Goal: Find specific page/section: Find specific page/section

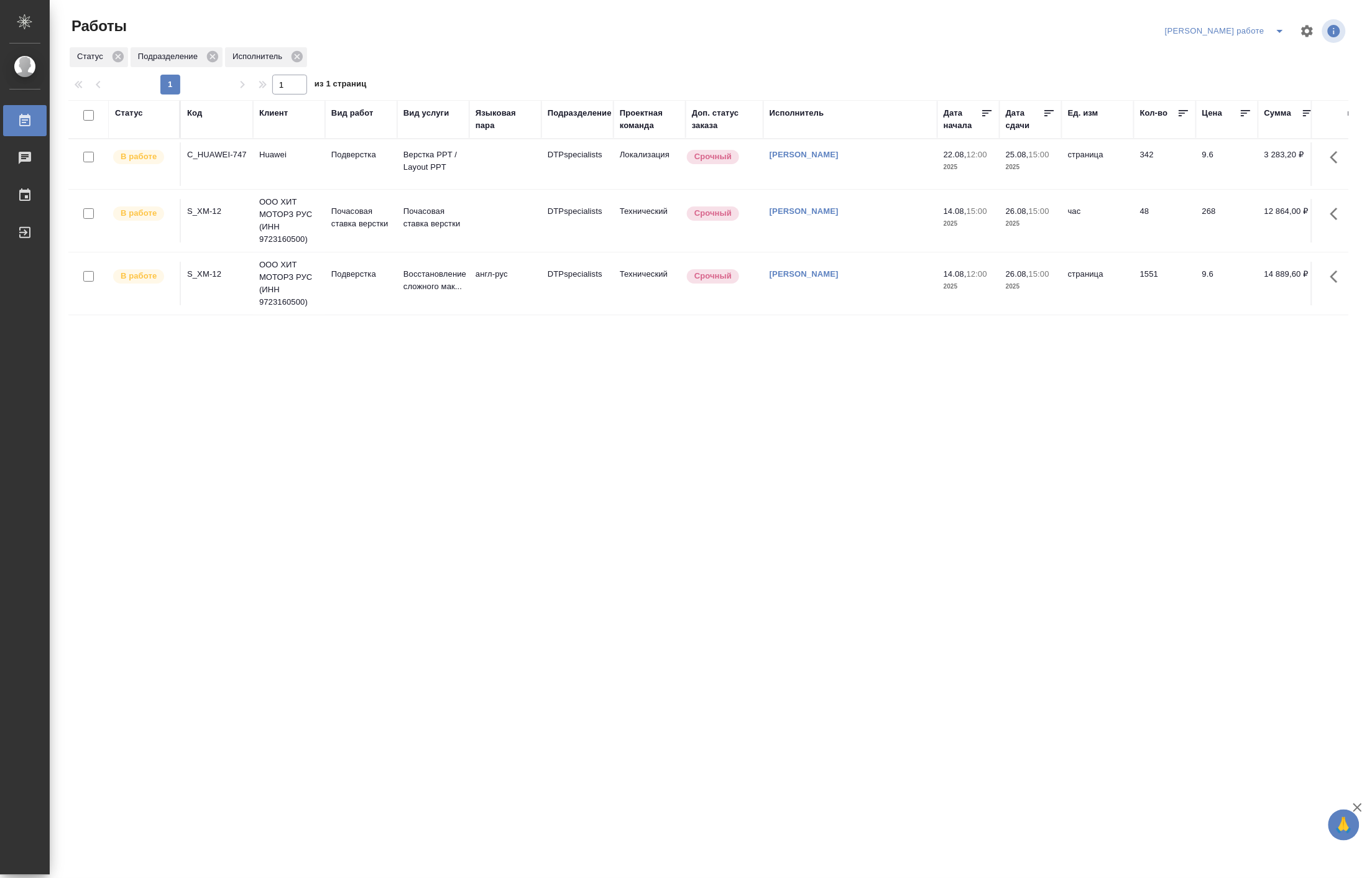
click at [381, 179] on td "Подверстка" at bounding box center [361, 164] width 72 height 44
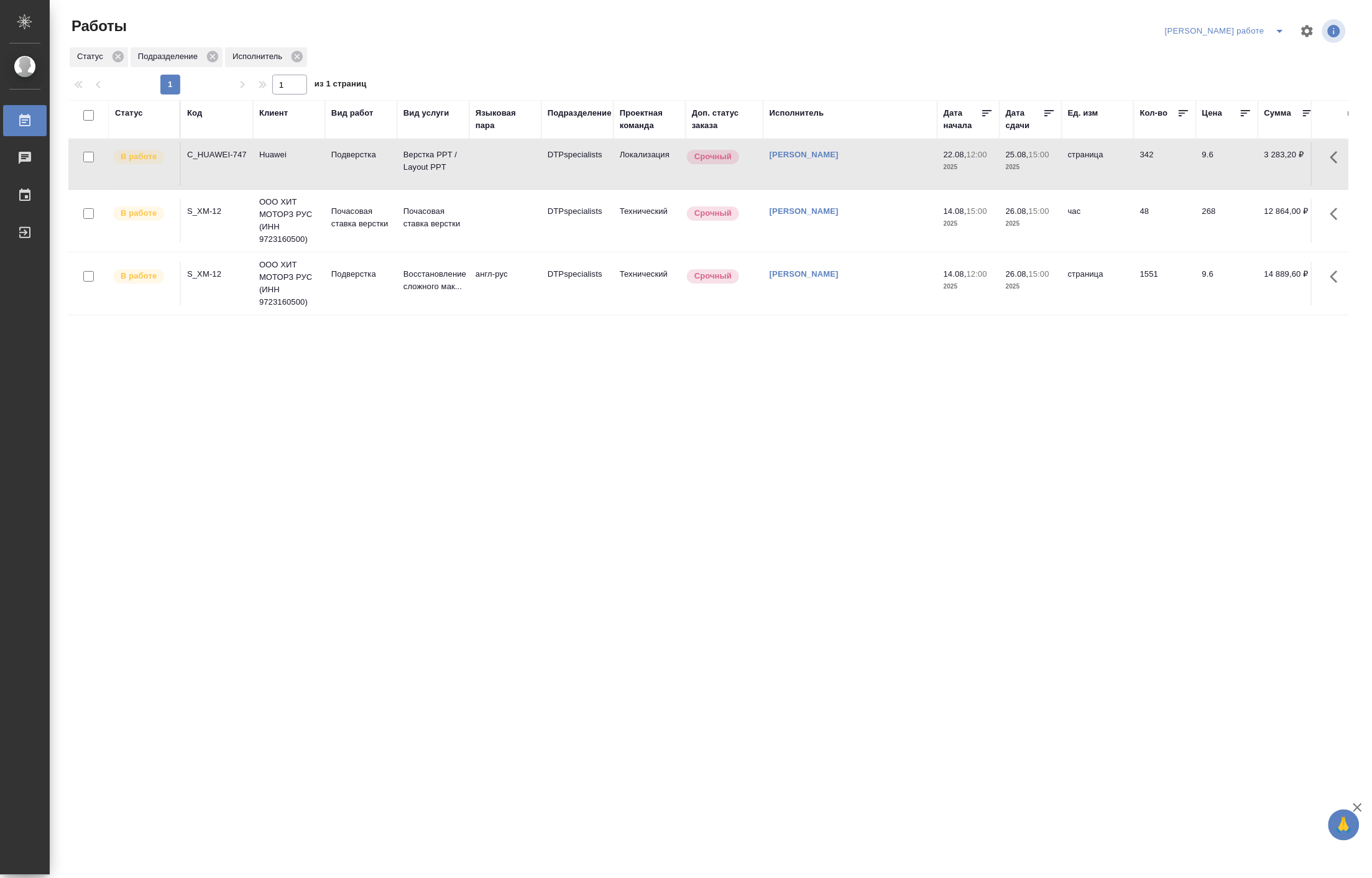
click at [381, 179] on td "Подверстка" at bounding box center [361, 164] width 72 height 44
click at [1282, 29] on icon "split button" at bounding box center [1280, 31] width 15 height 15
click at [1230, 115] on li "Верстка и Дизайн" at bounding box center [1236, 115] width 113 height 20
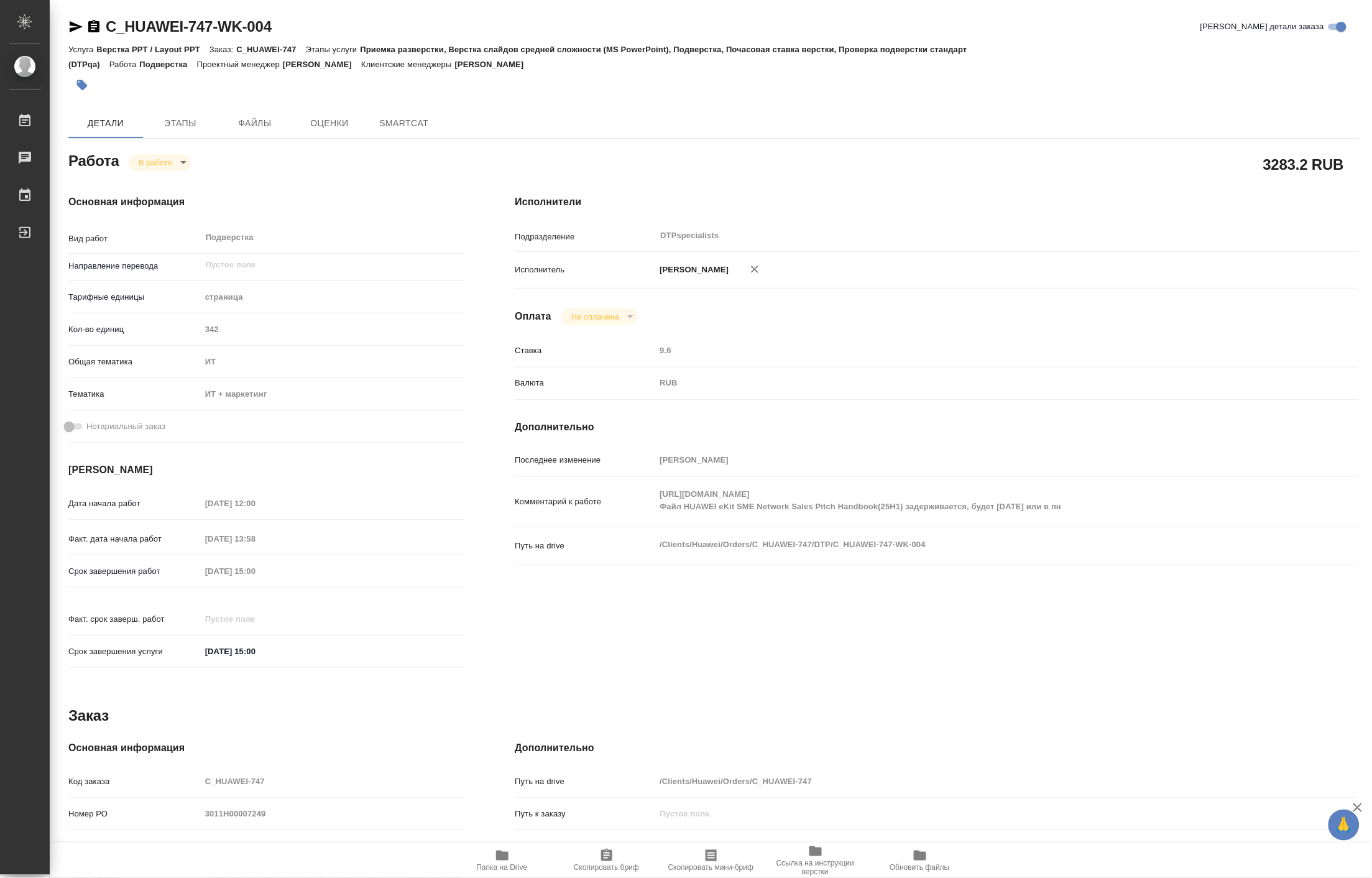
type textarea "x"
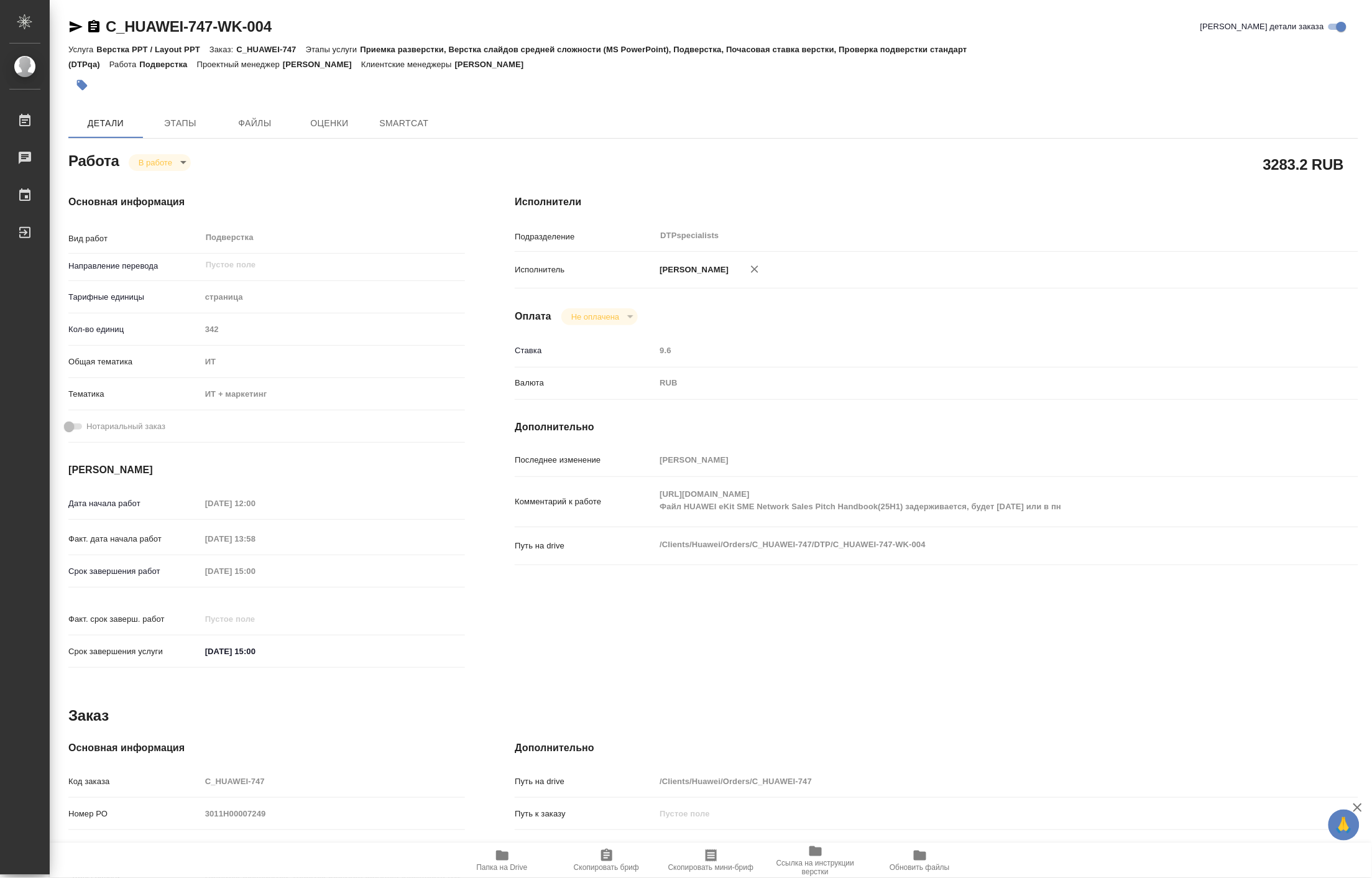
type textarea "x"
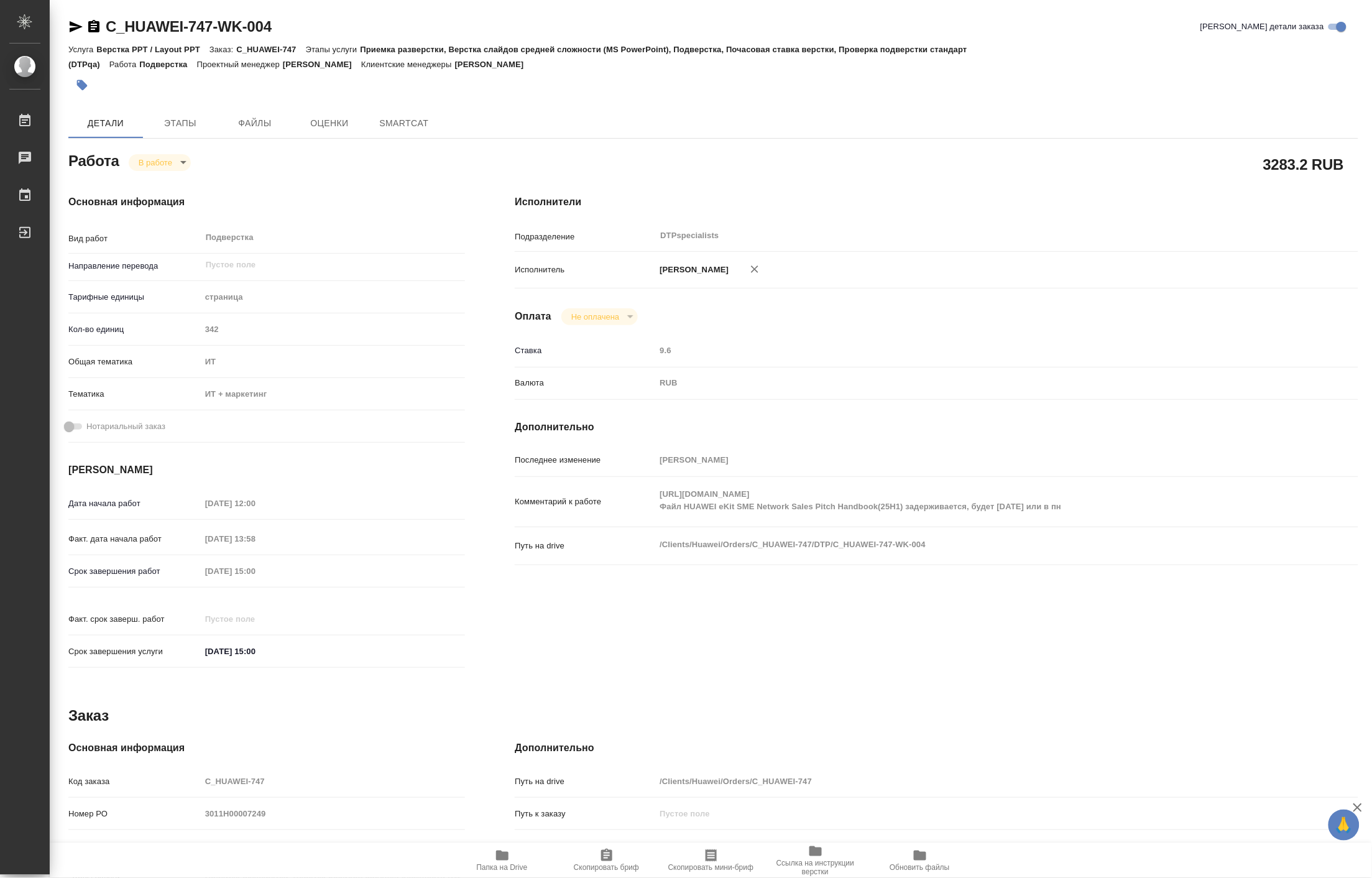
type textarea "x"
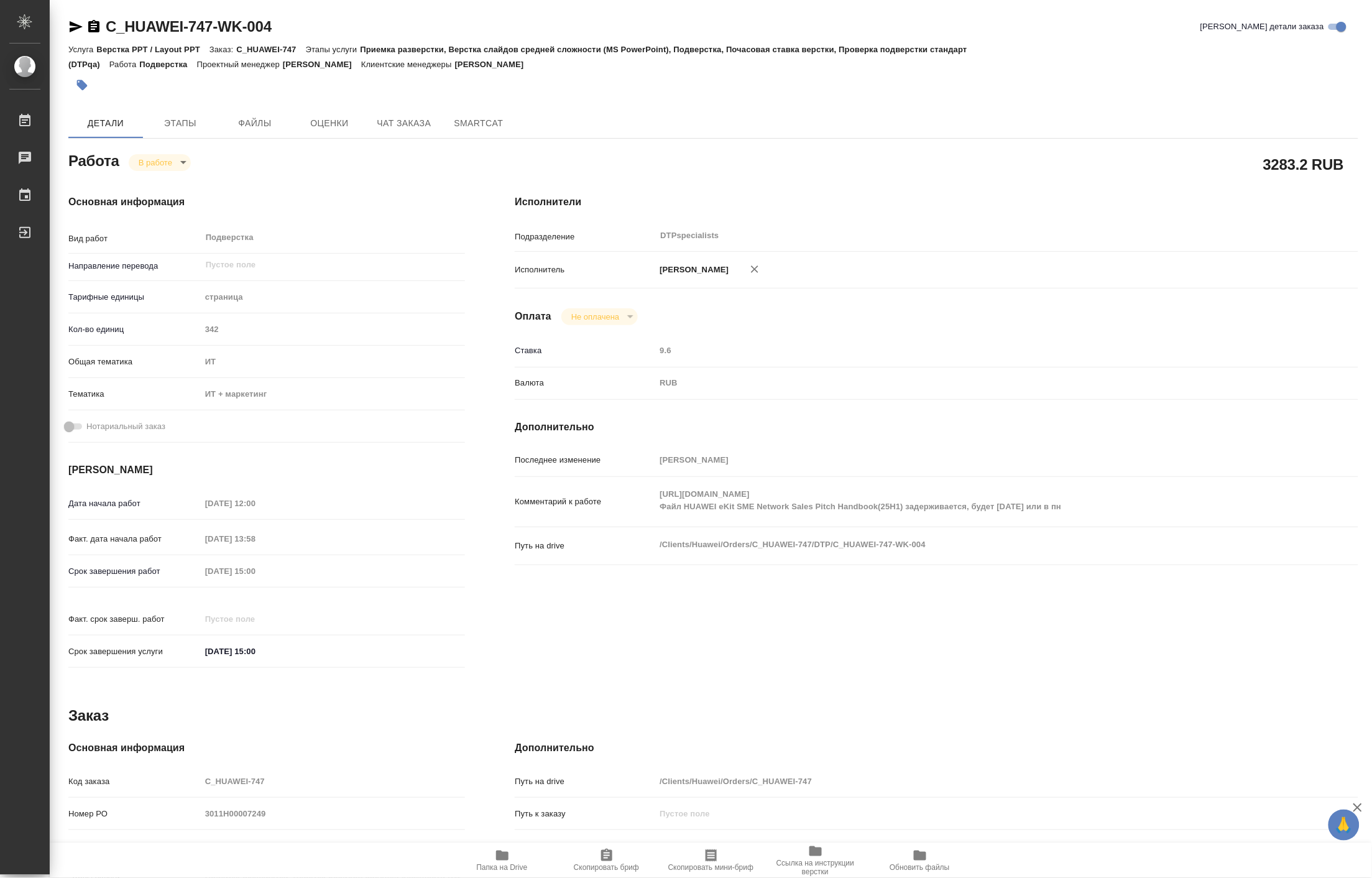
type textarea "x"
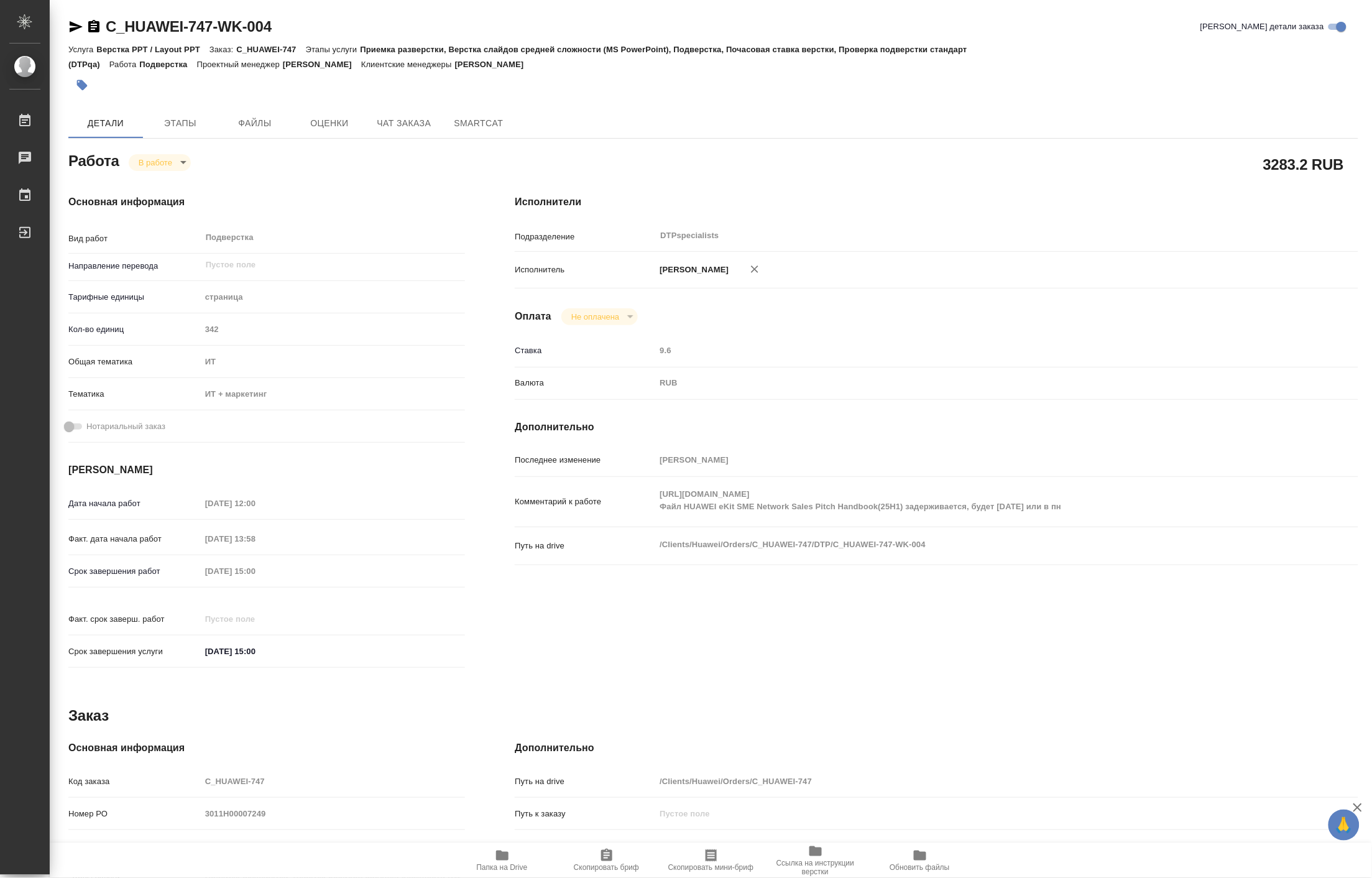
click at [499, 861] on icon "button" at bounding box center [502, 855] width 15 height 15
type textarea "x"
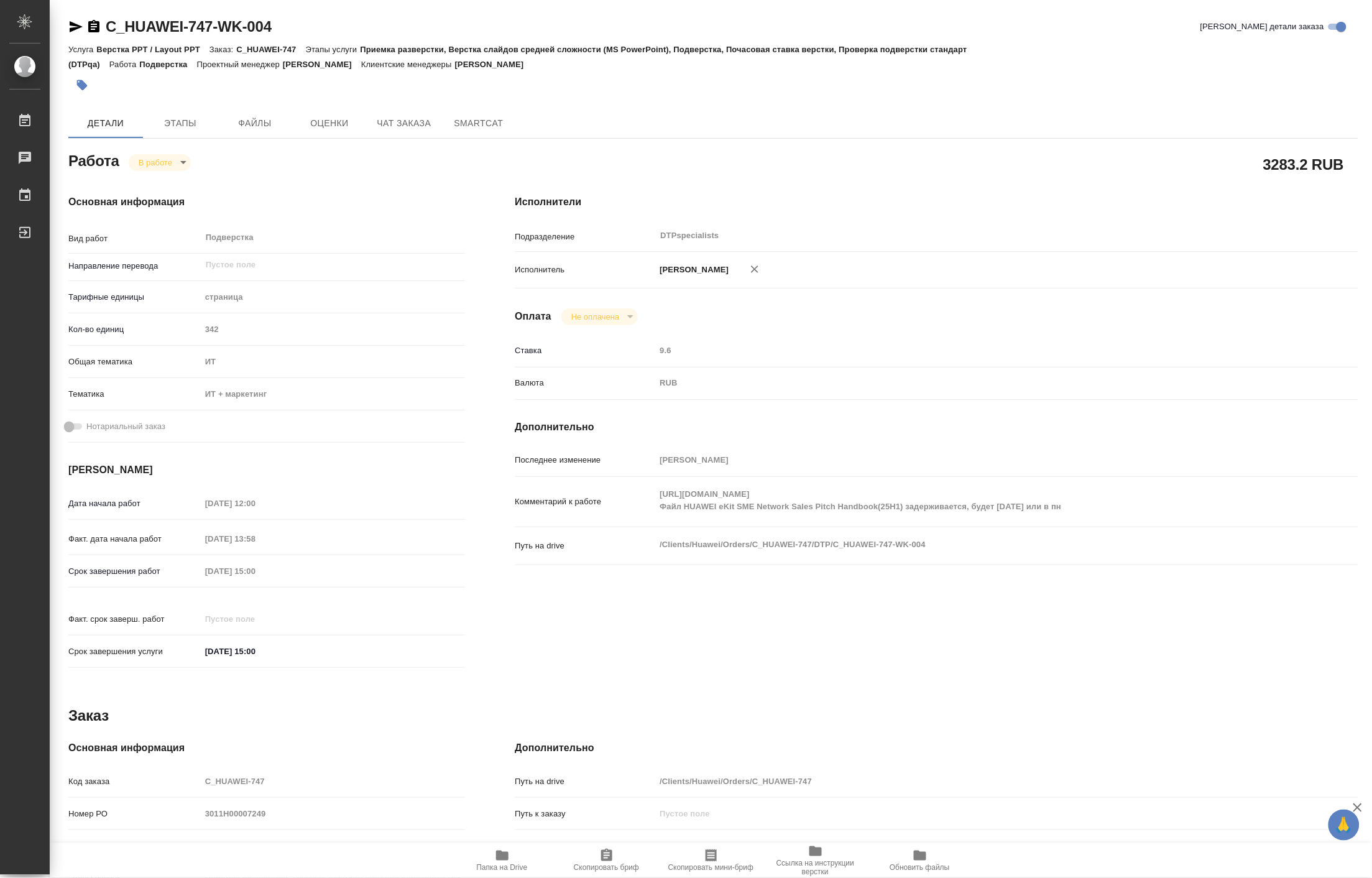
type textarea "x"
click at [391, 113] on button "Чат заказа" at bounding box center [404, 123] width 75 height 30
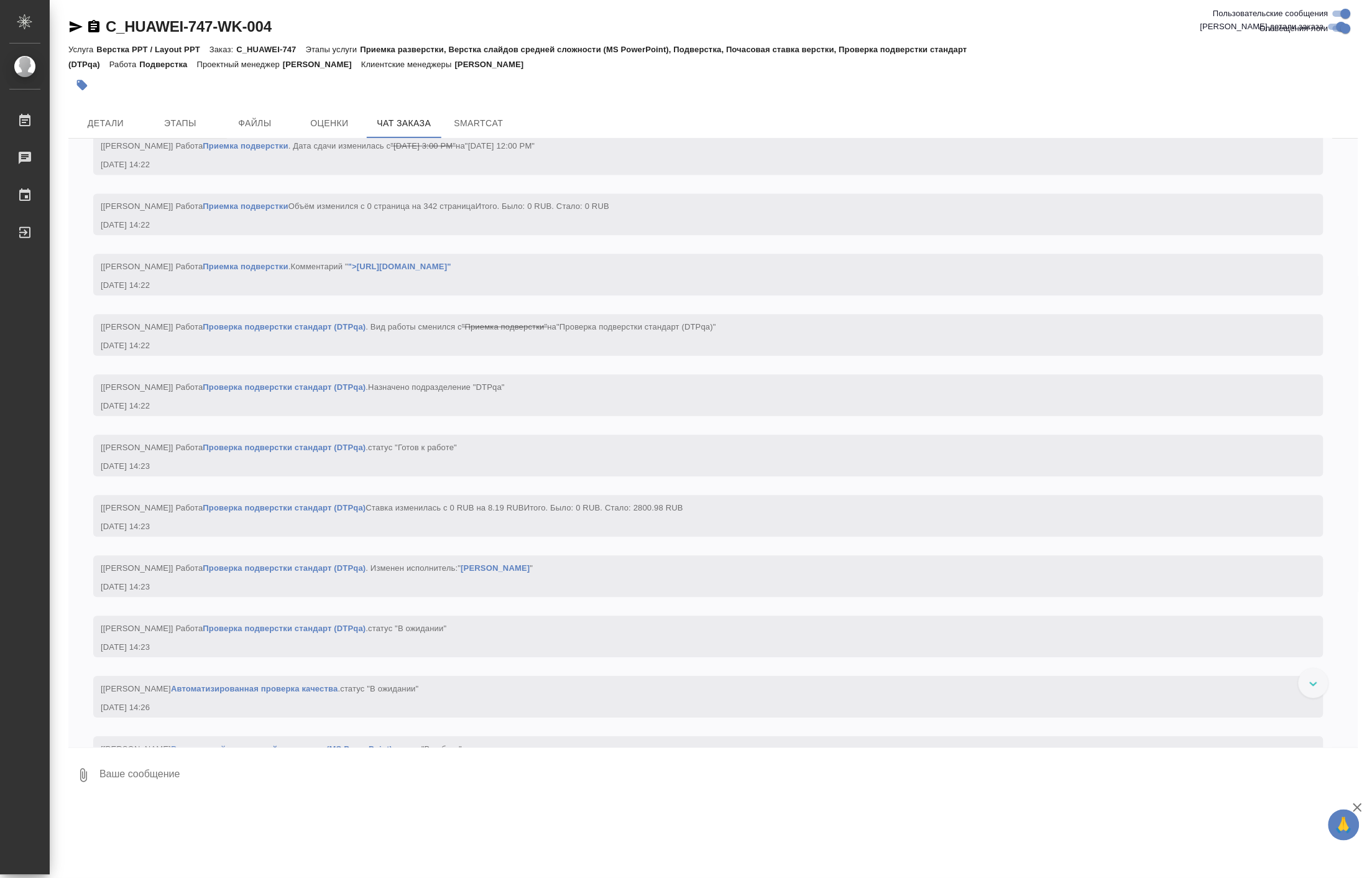
scroll to position [6396, 0]
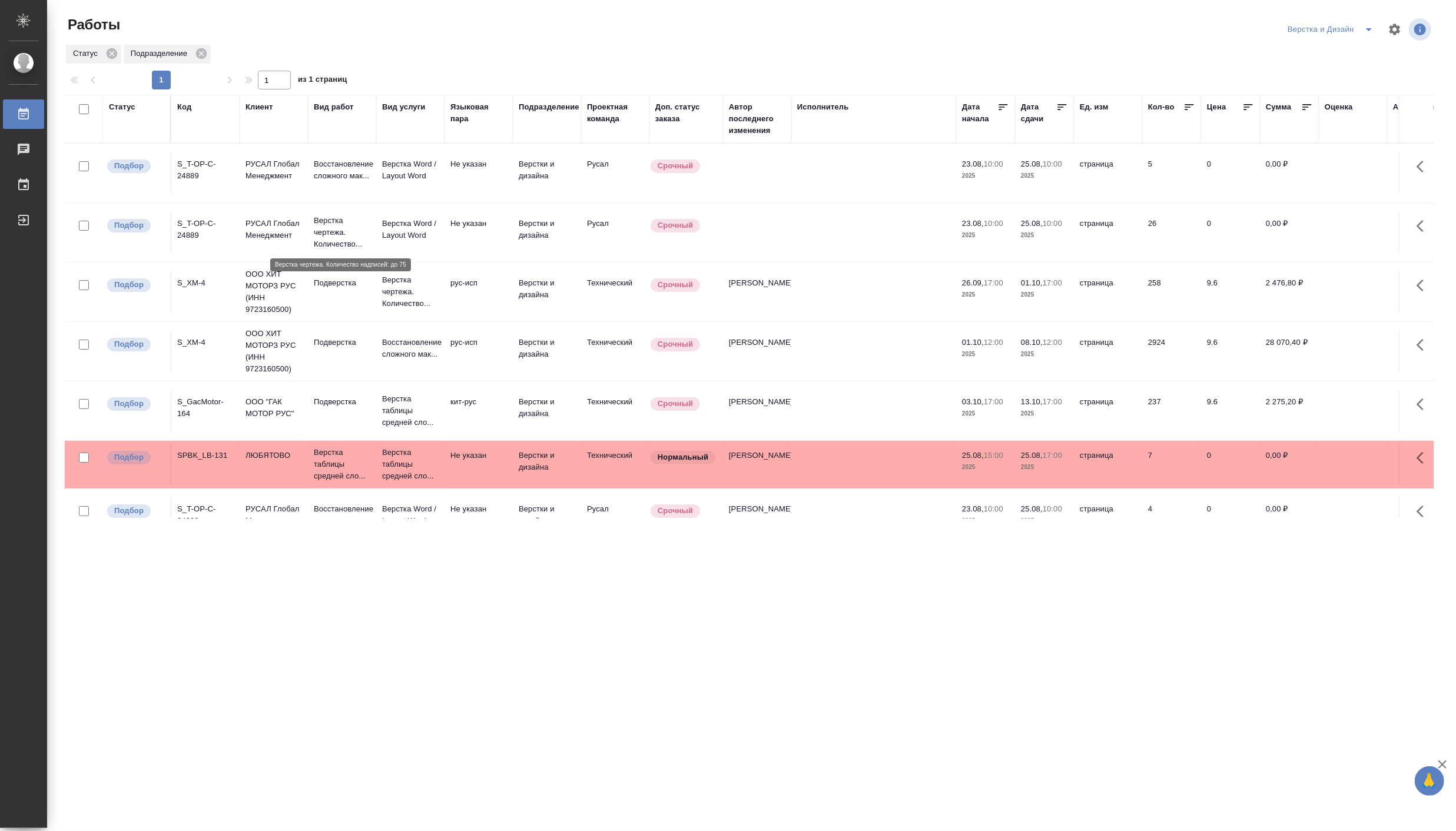
click at [342, 226] on p "Верстка чертежа. Количество..." at bounding box center [342, 232] width 56 height 35
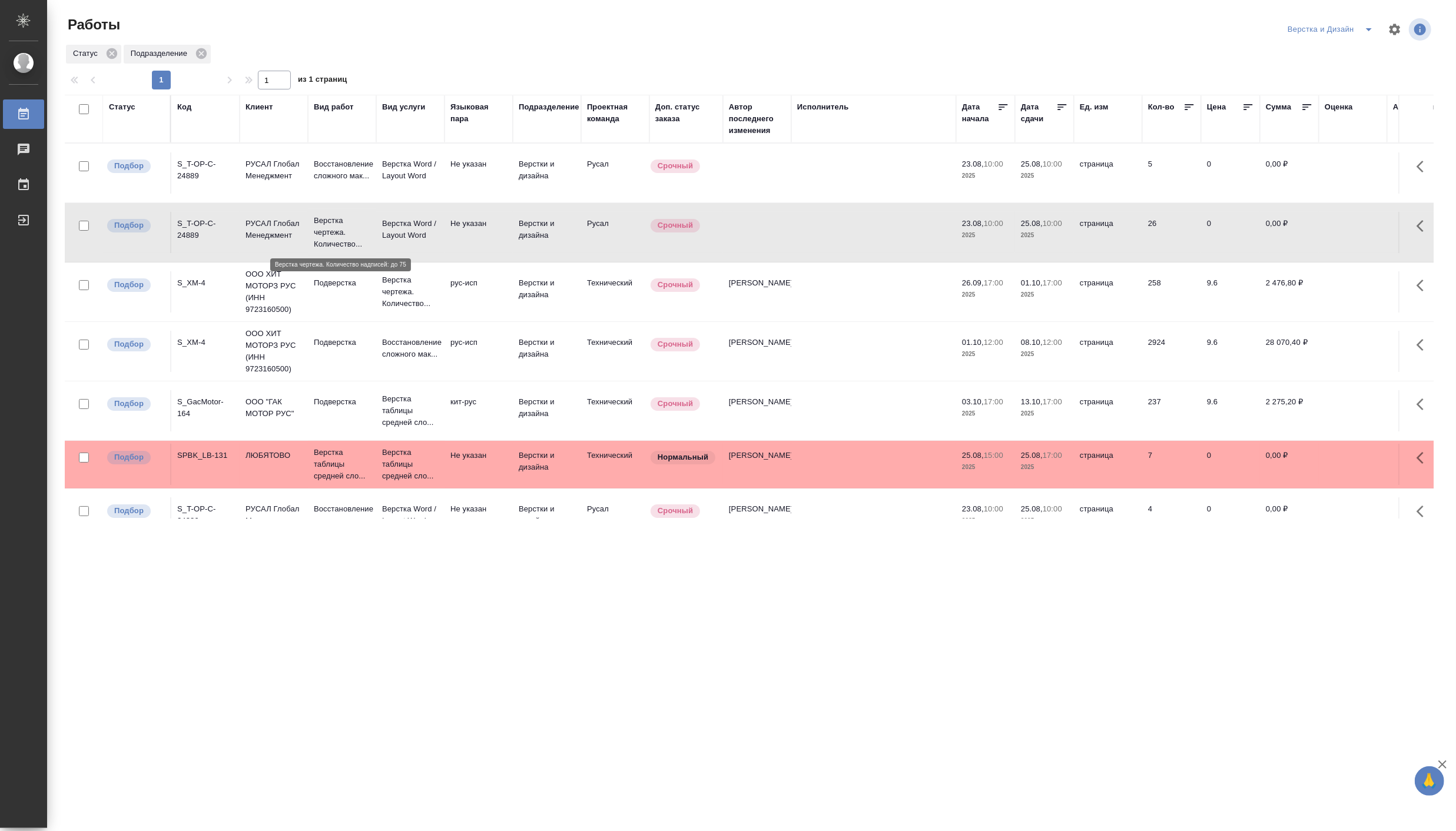
click at [342, 226] on p "Верстка чертежа. Количество..." at bounding box center [342, 232] width 56 height 35
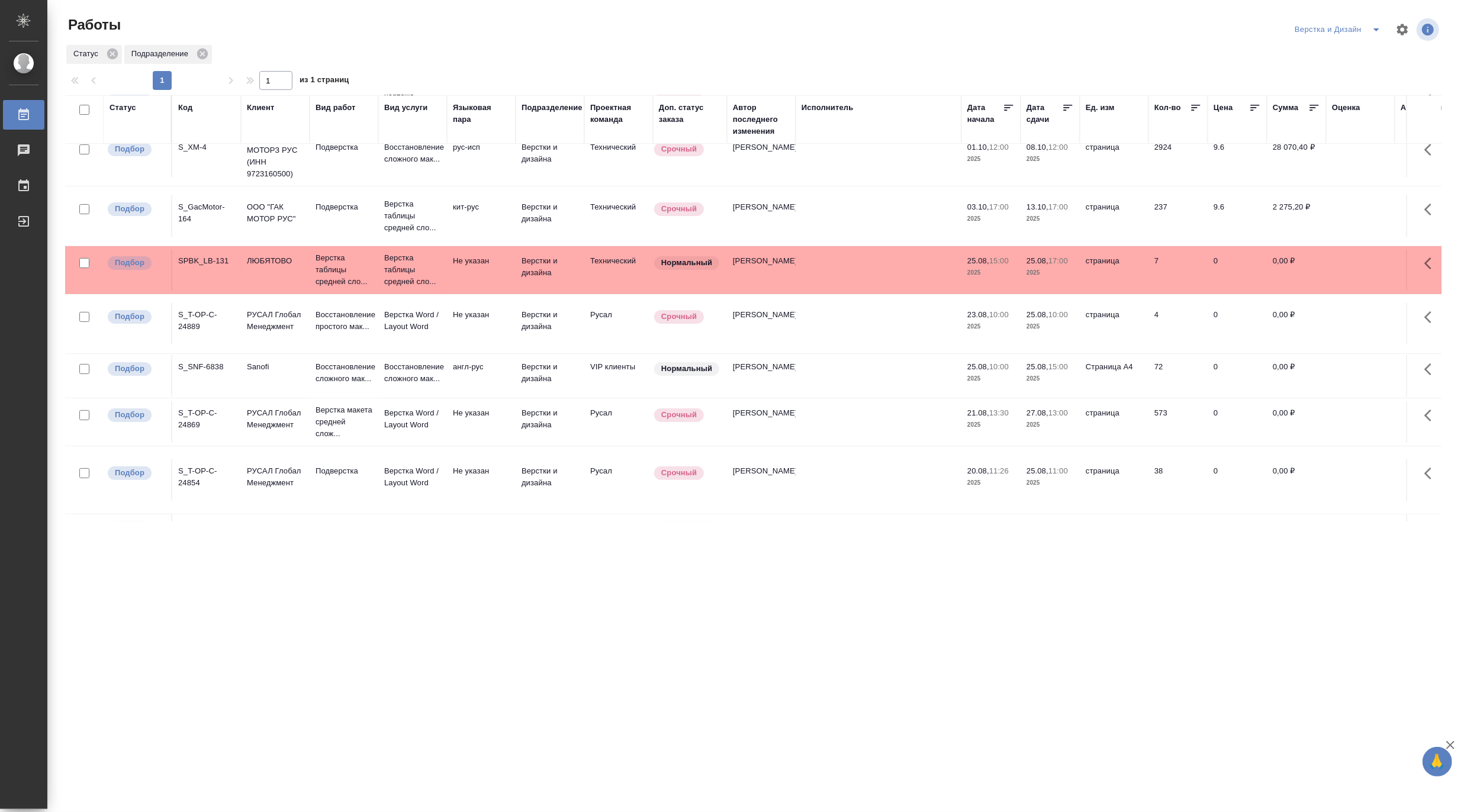
scroll to position [263, 0]
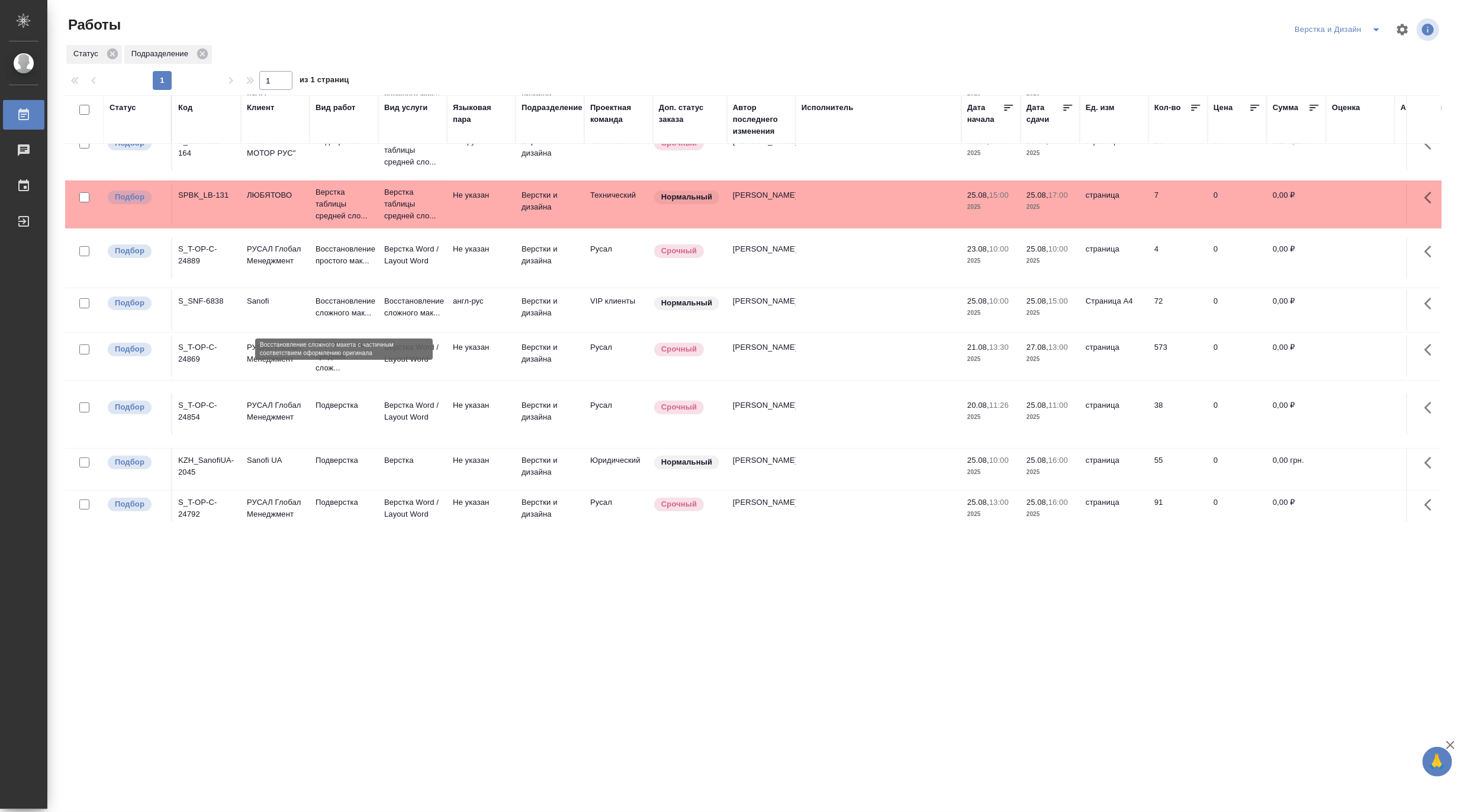
click at [336, 311] on p "Восстановление сложного мак..." at bounding box center [344, 307] width 57 height 23
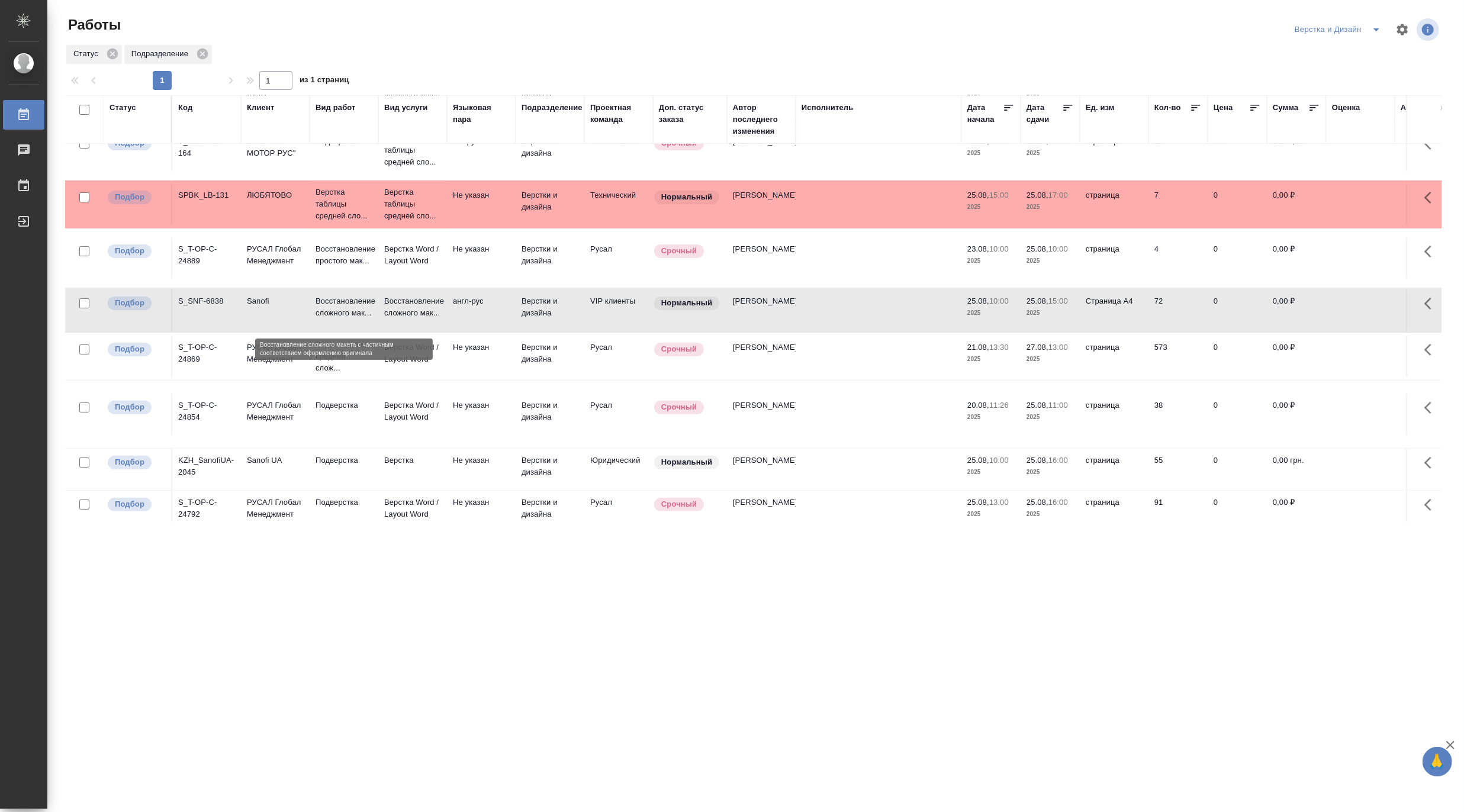
click at [336, 311] on p "Восстановление сложного мак..." at bounding box center [344, 307] width 57 height 23
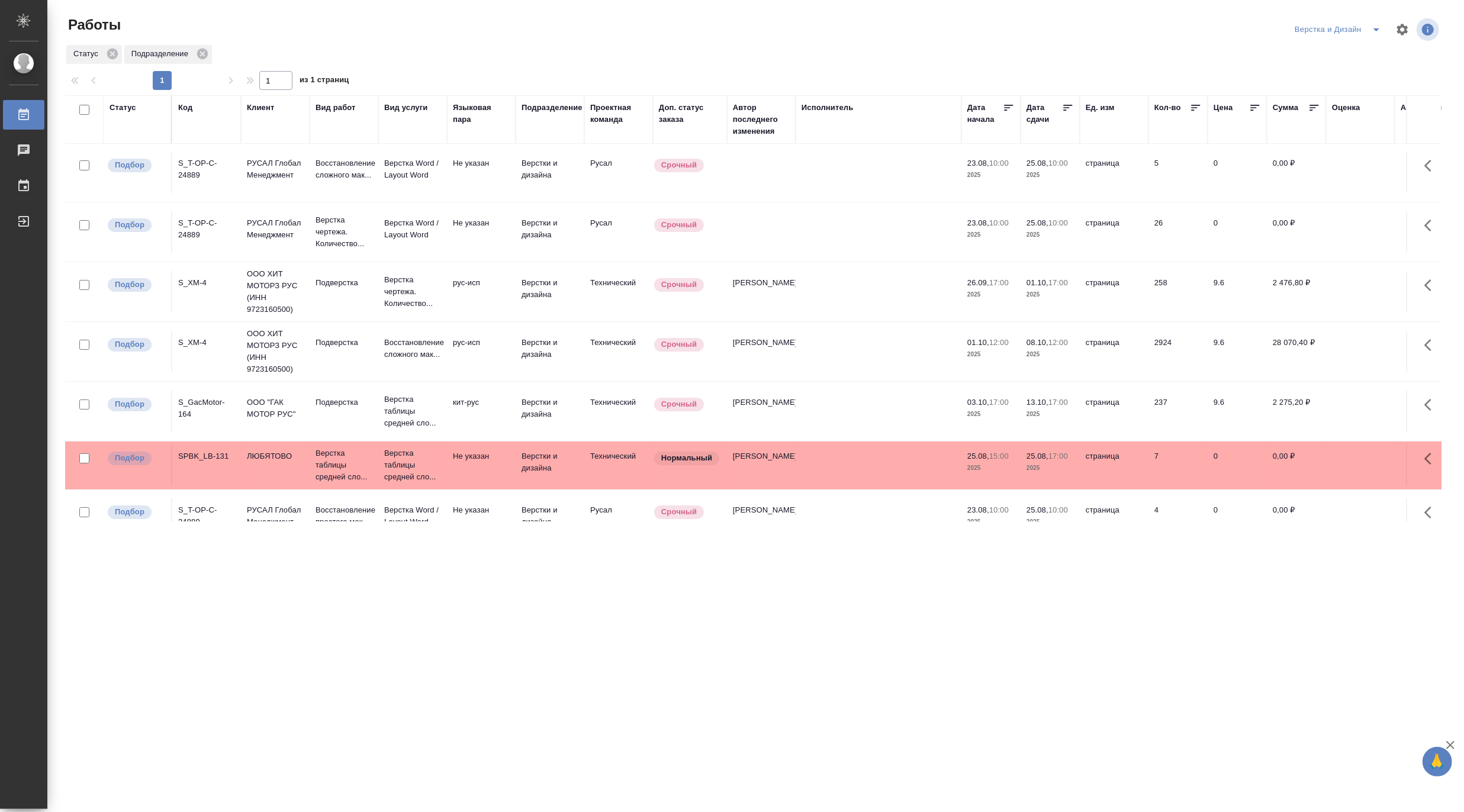
scroll to position [0, 0]
click at [1306, 26] on icon "split button" at bounding box center [1376, 30] width 15 height 15
click at [1306, 130] on li "DTPLight" at bounding box center [1344, 129] width 113 height 19
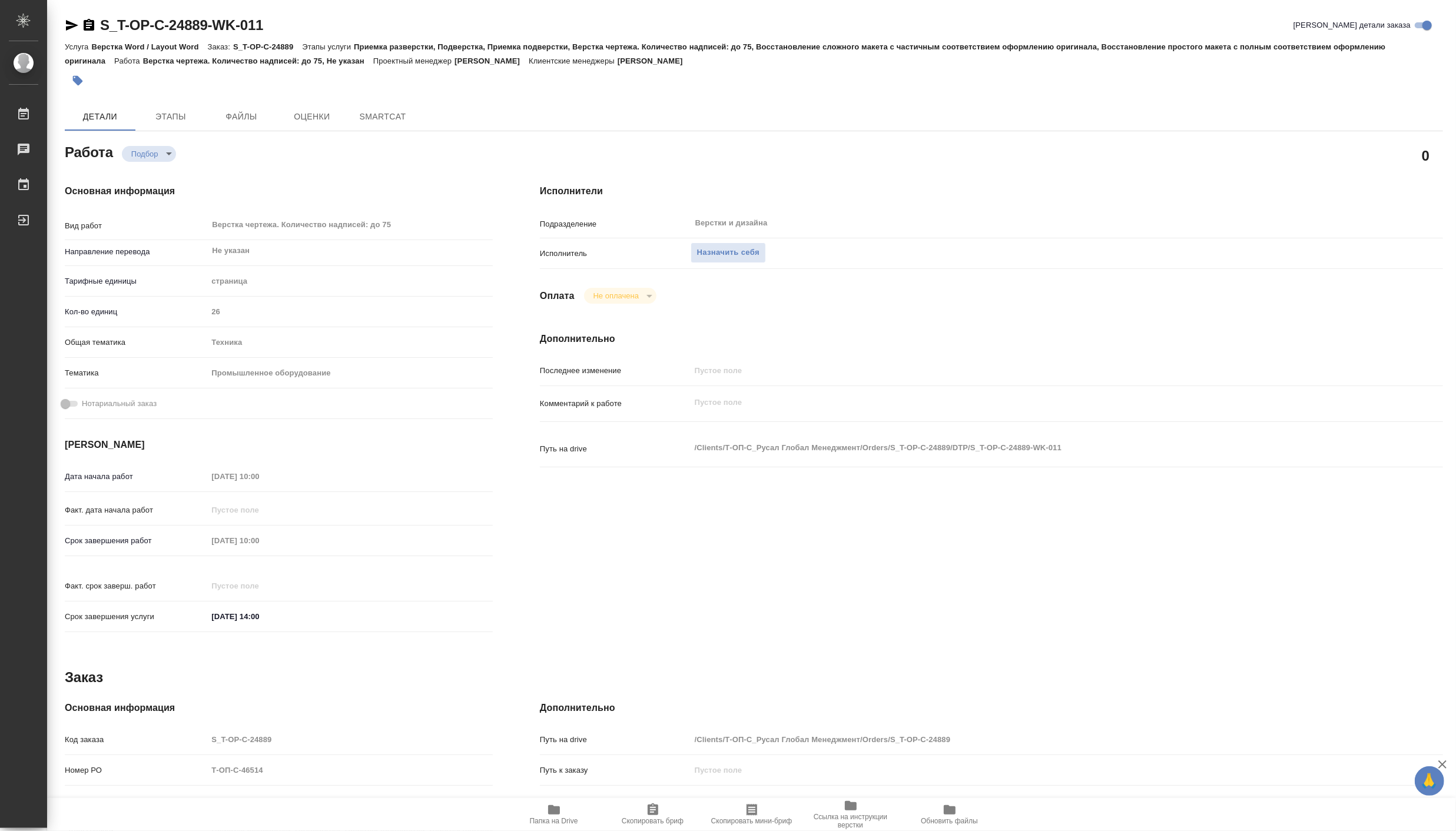
type textarea "x"
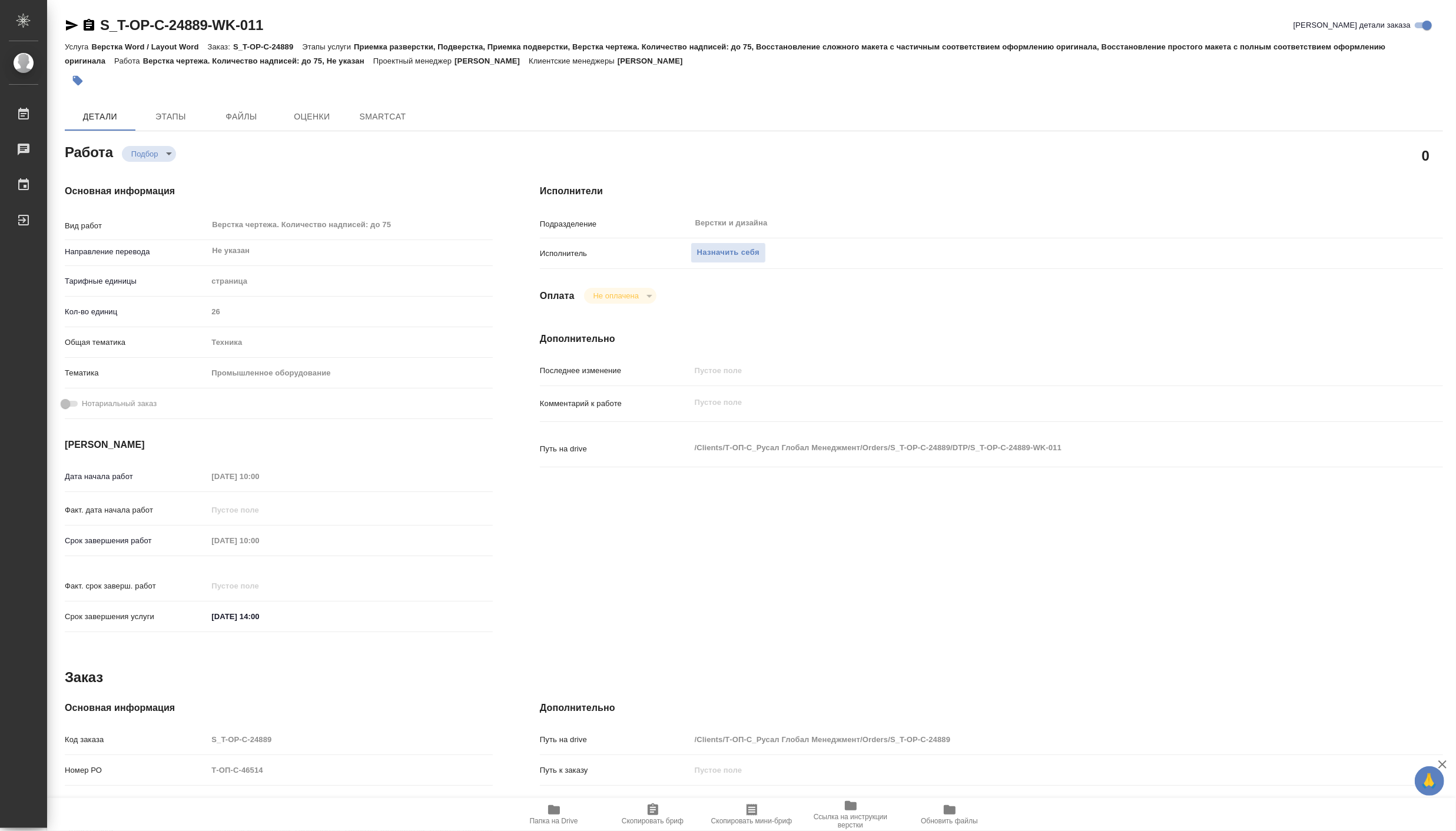
type textarea "x"
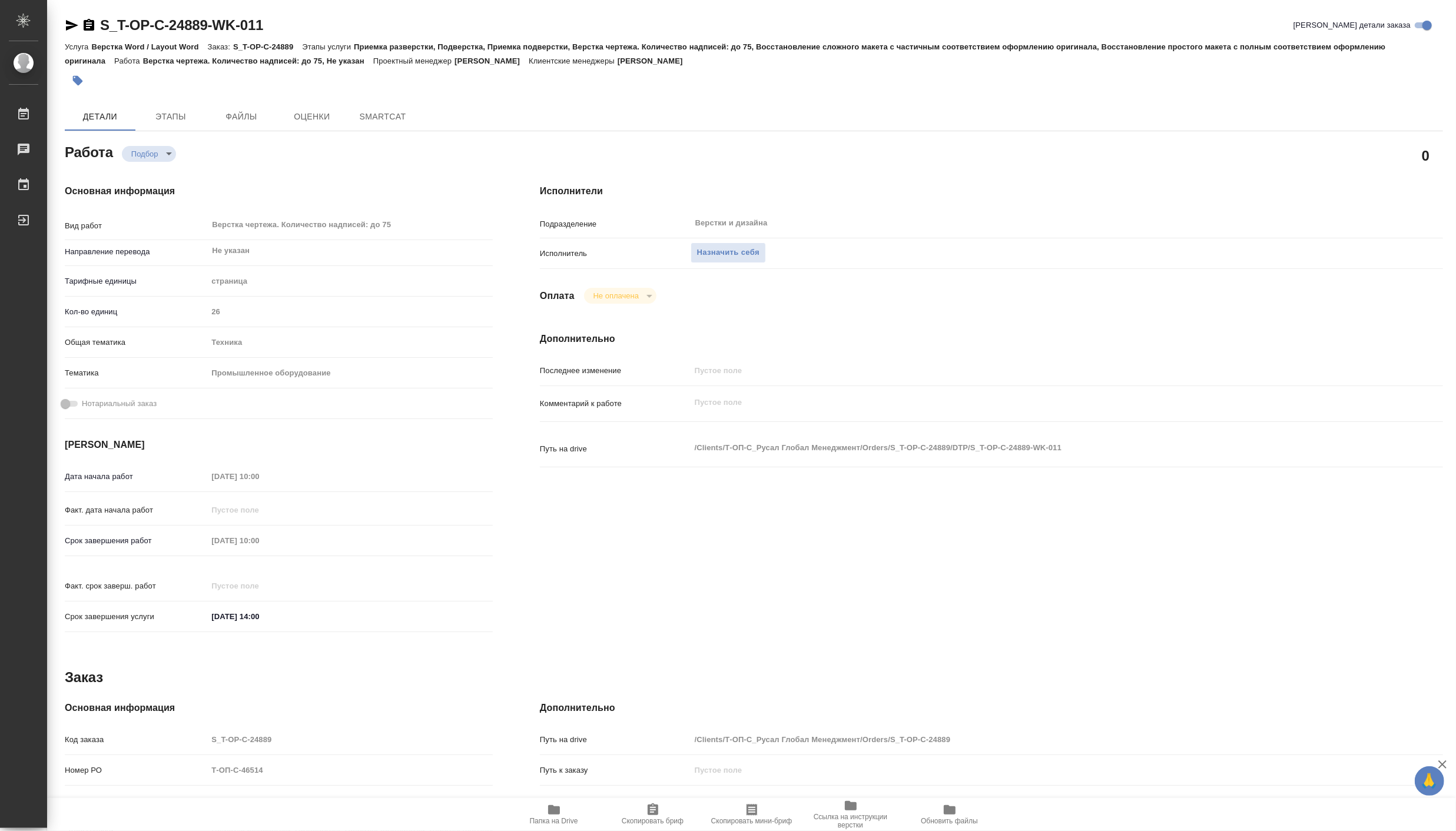
type textarea "x"
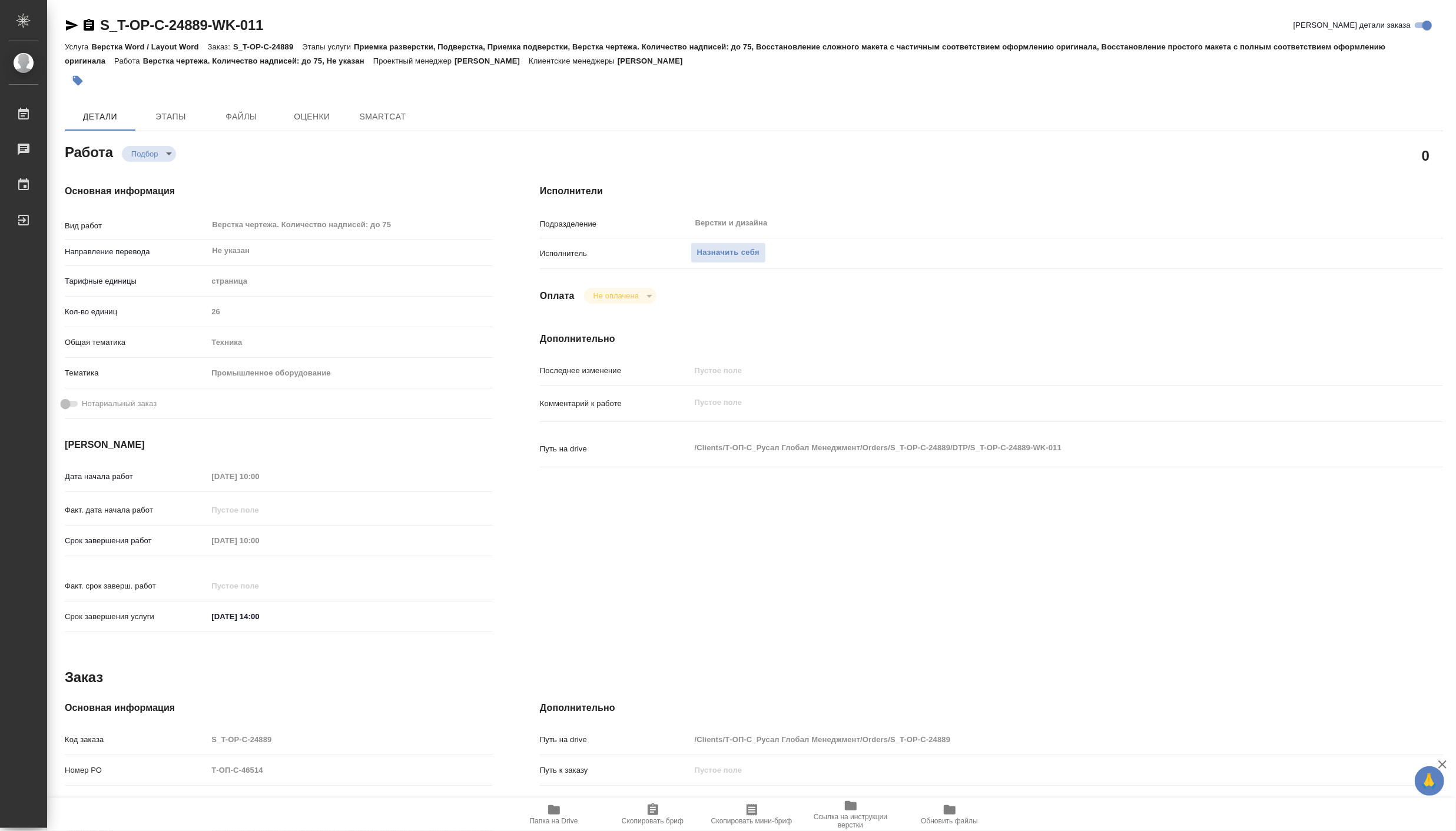
type textarea "x"
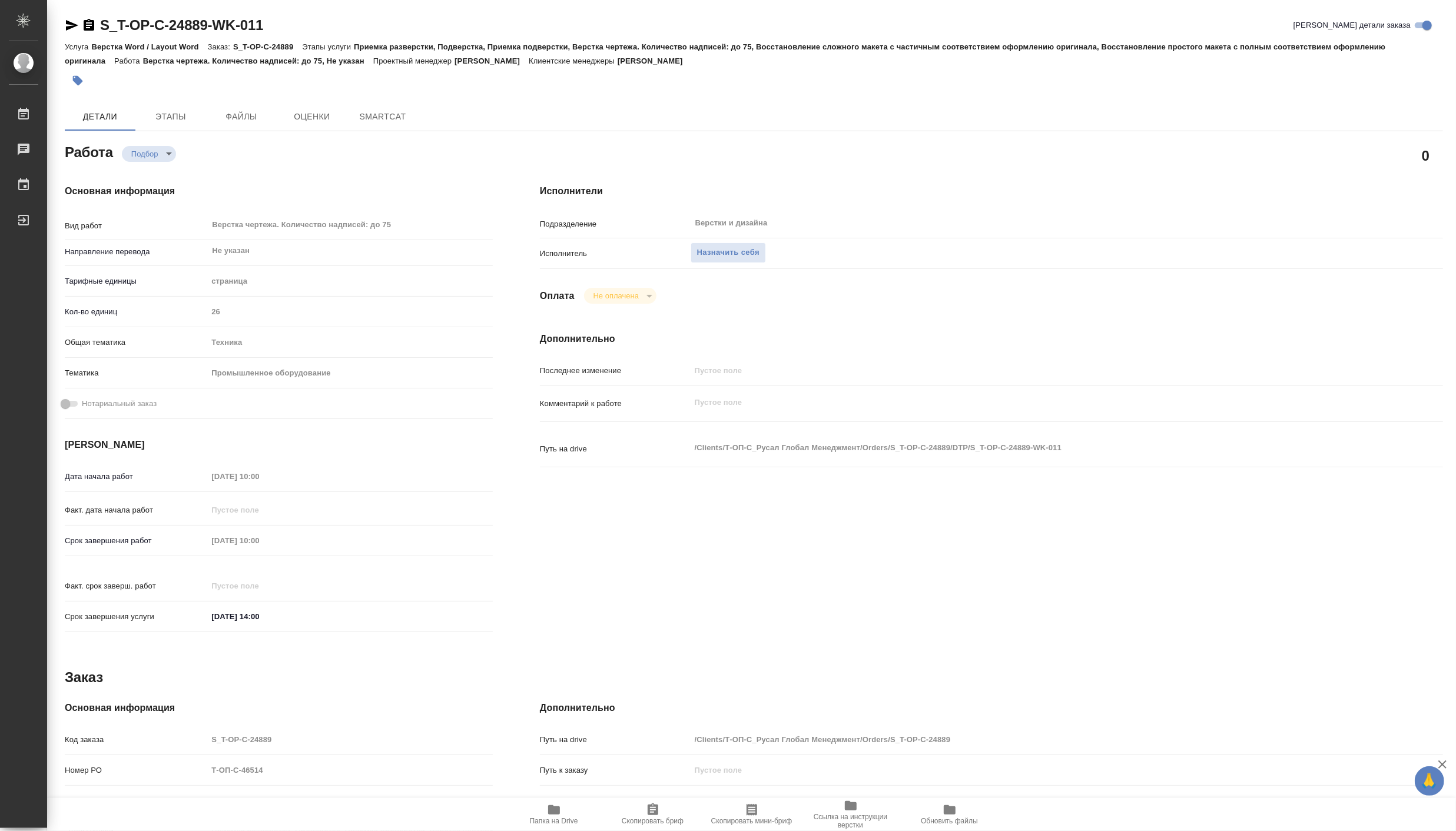
type textarea "x"
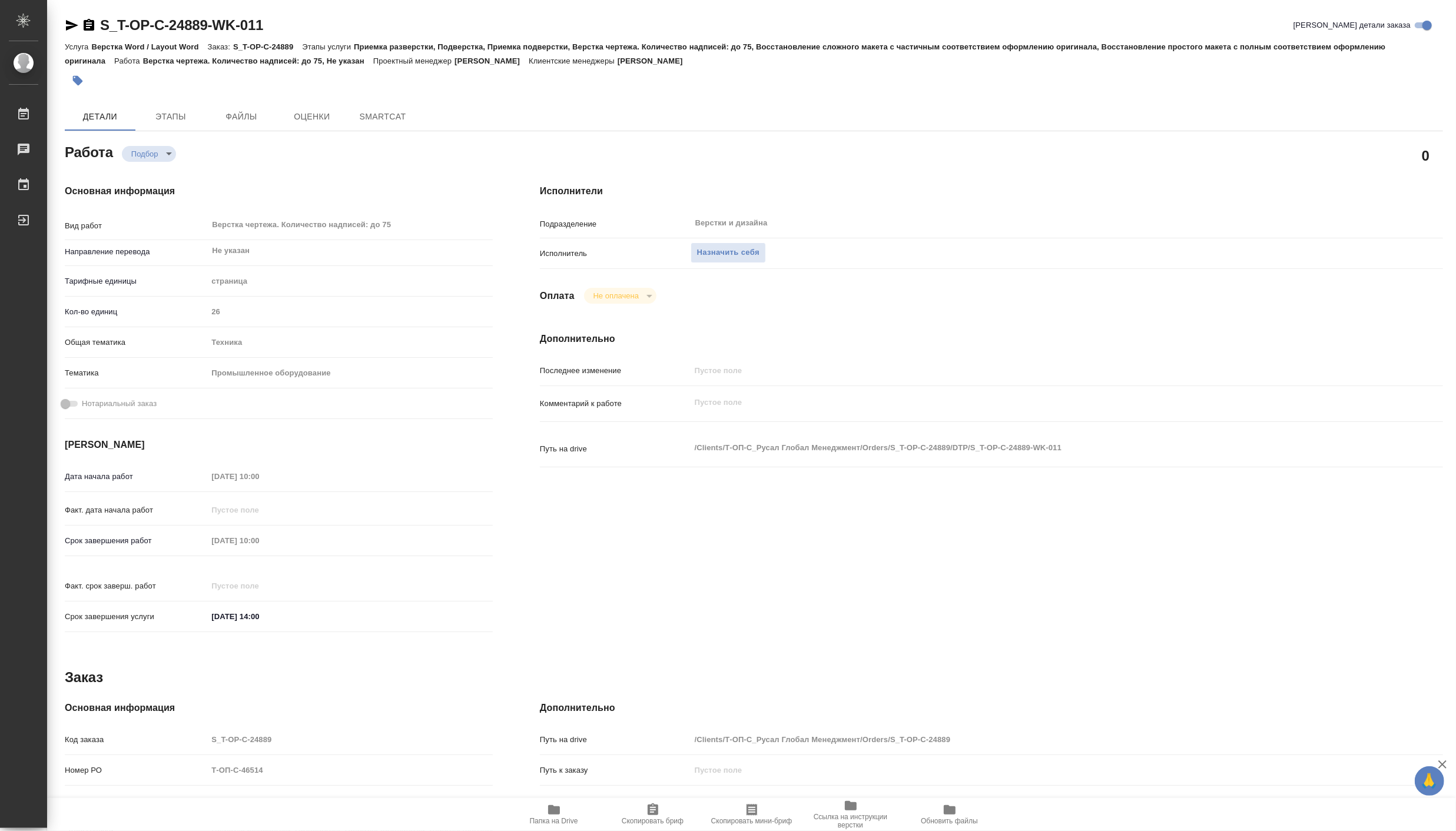
type textarea "x"
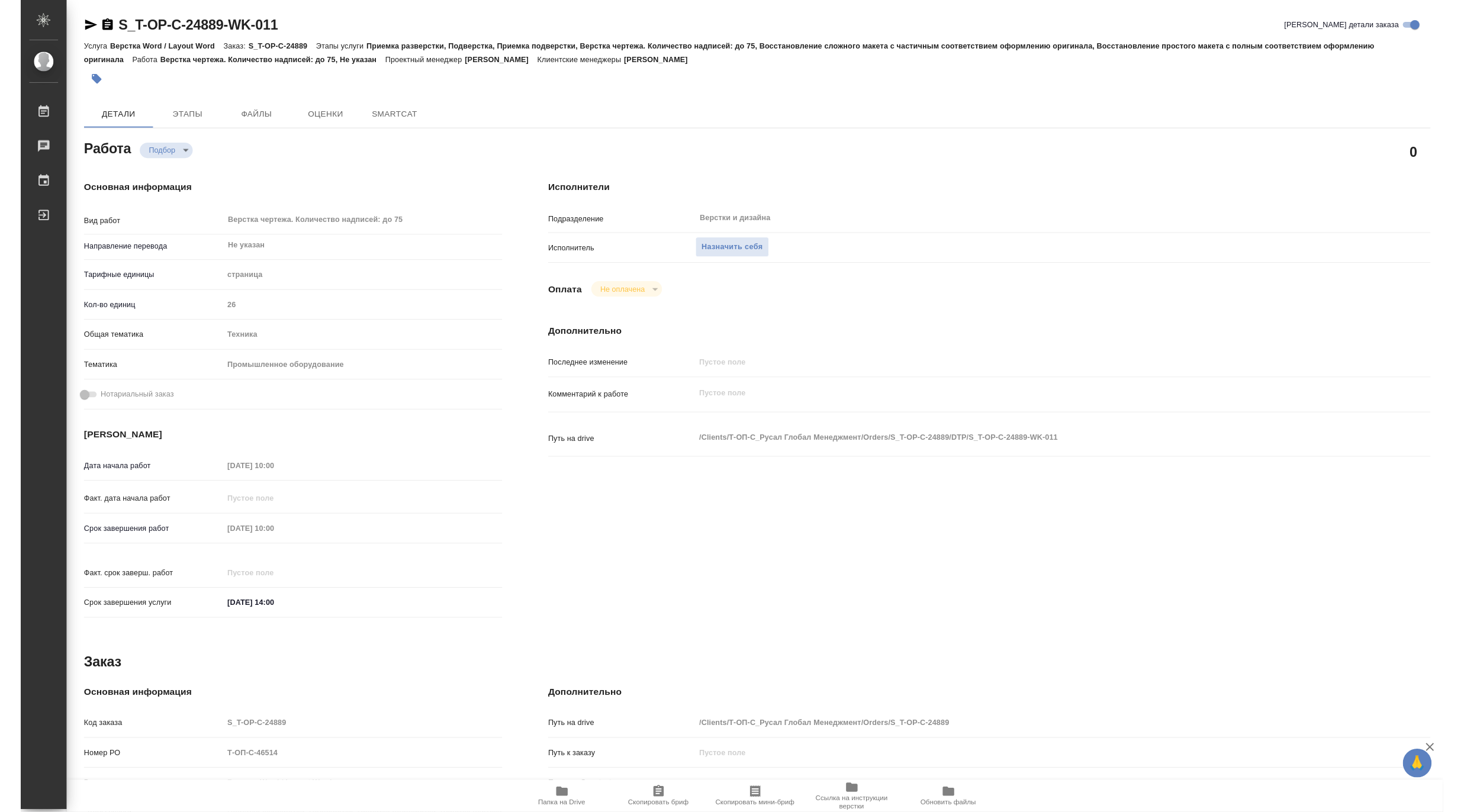
scroll to position [185, 0]
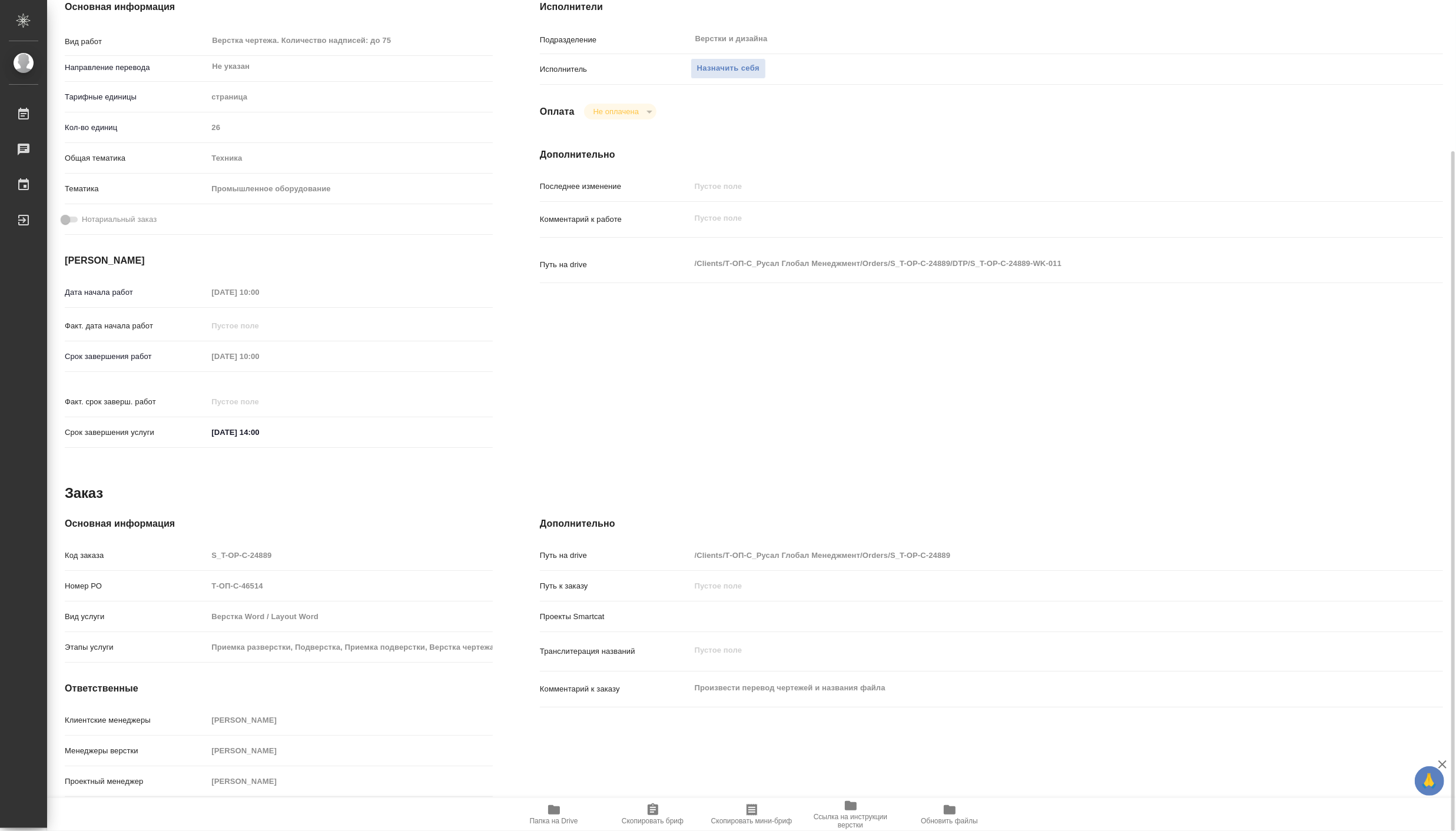
type textarea "x"
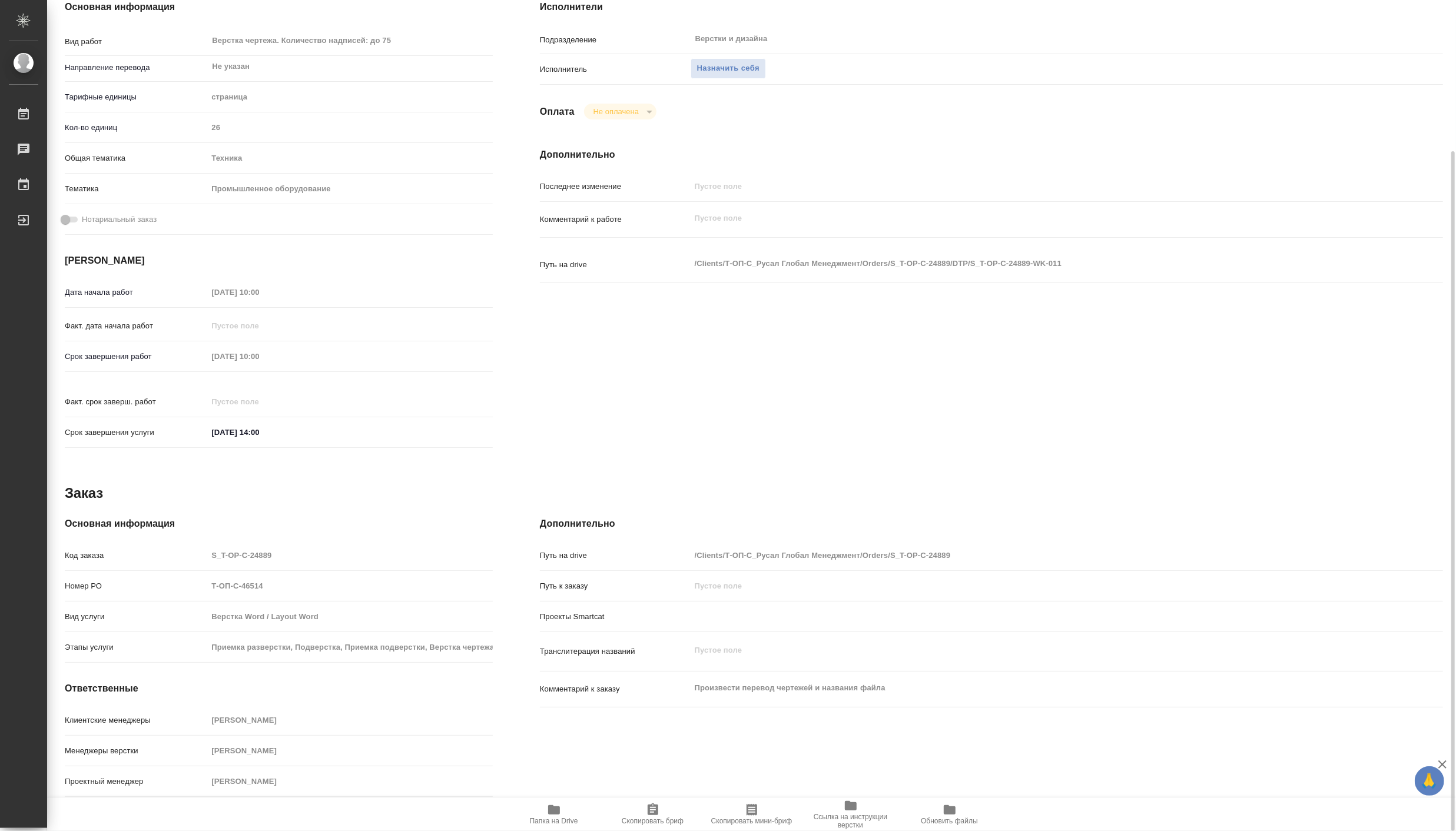
type textarea "x"
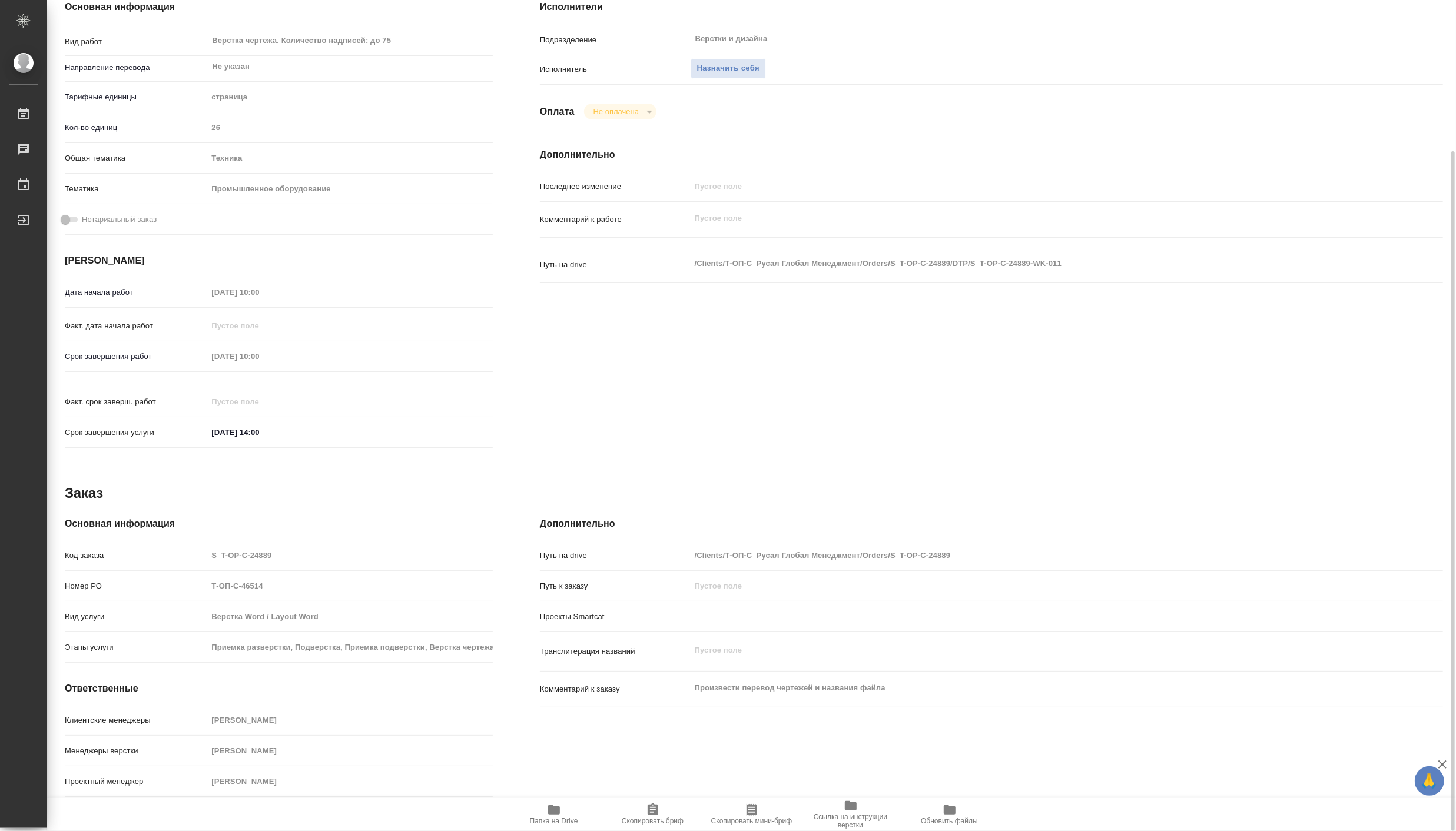
type textarea "x"
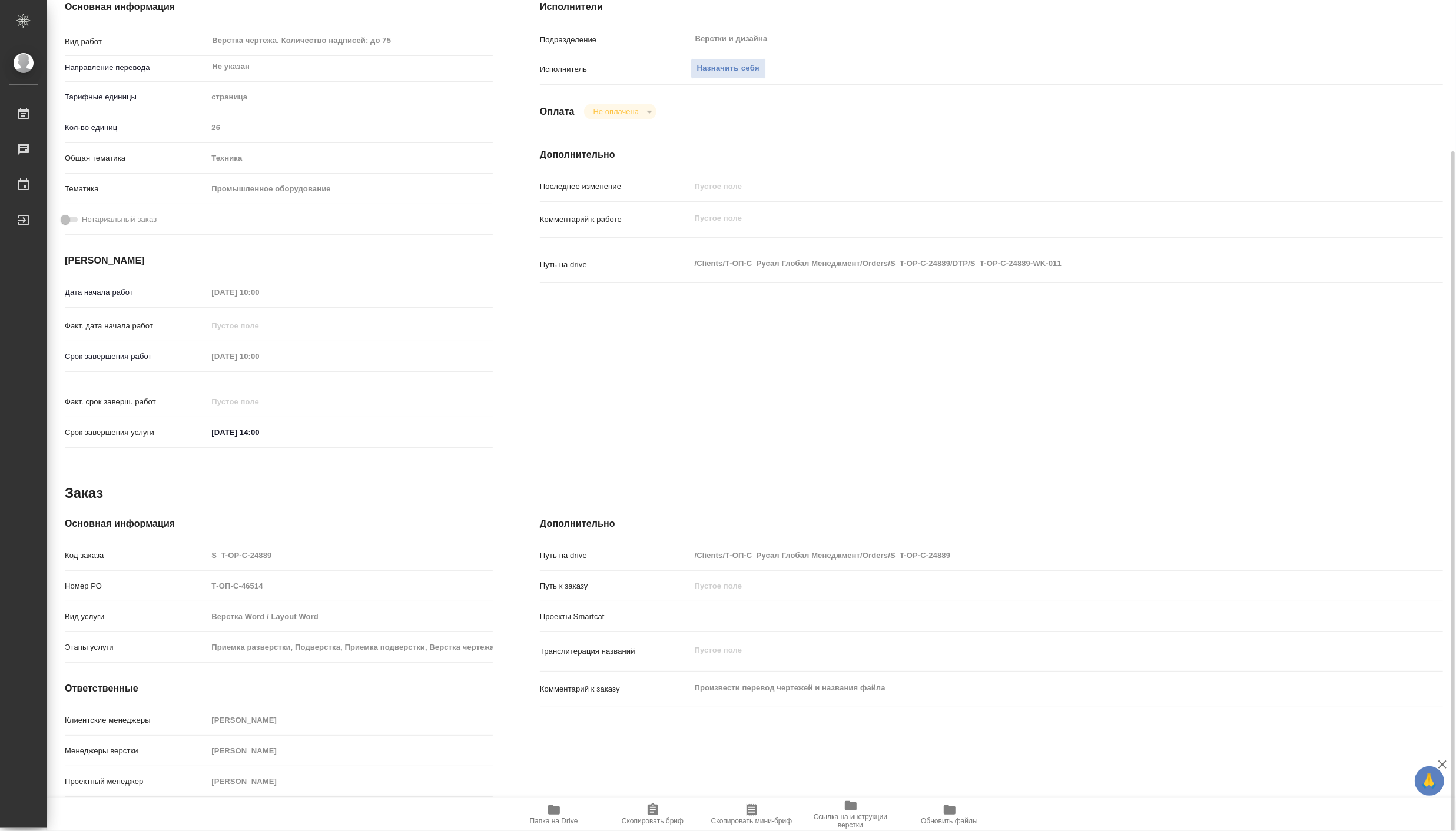
type textarea "x"
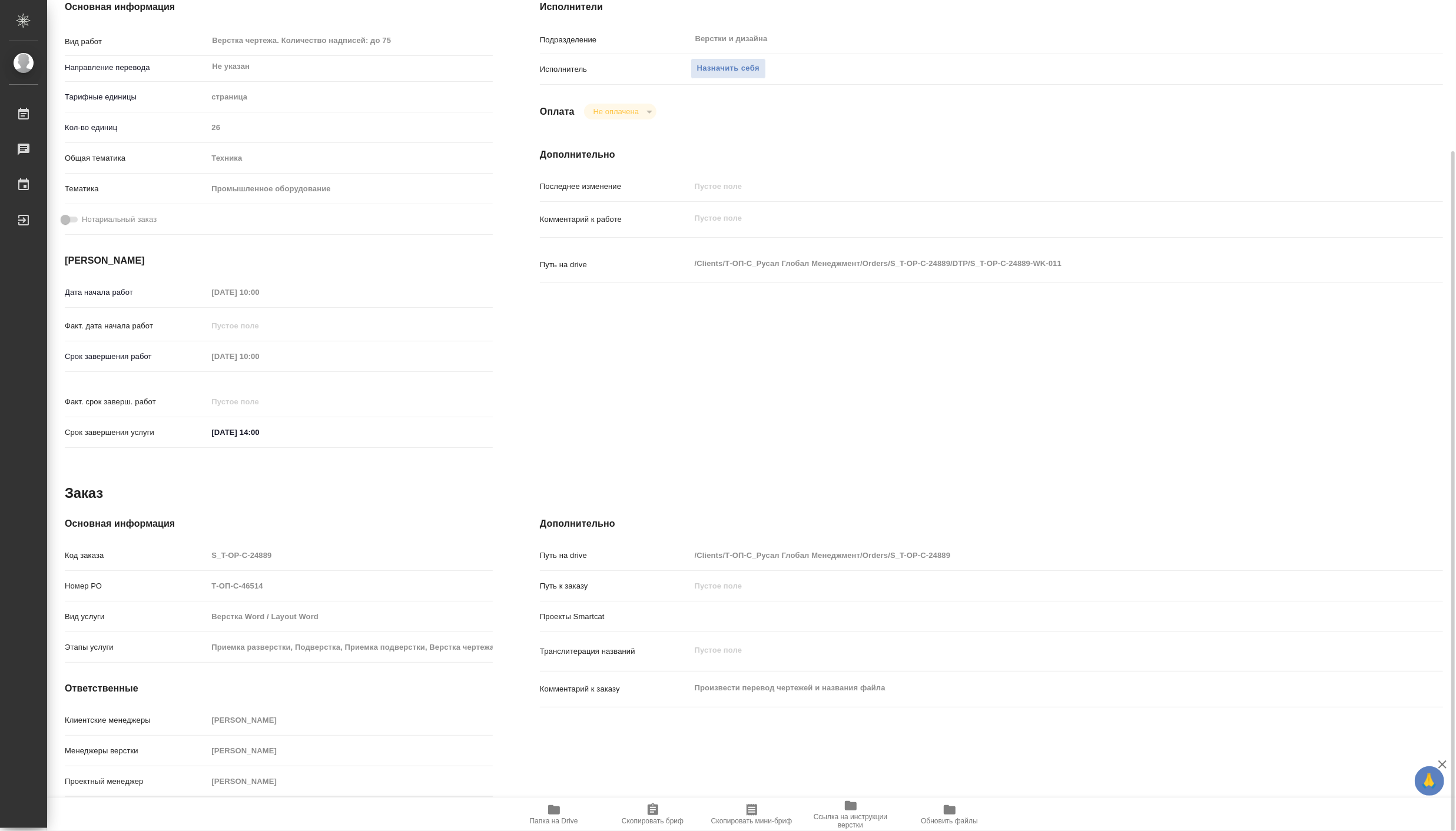
type textarea "x"
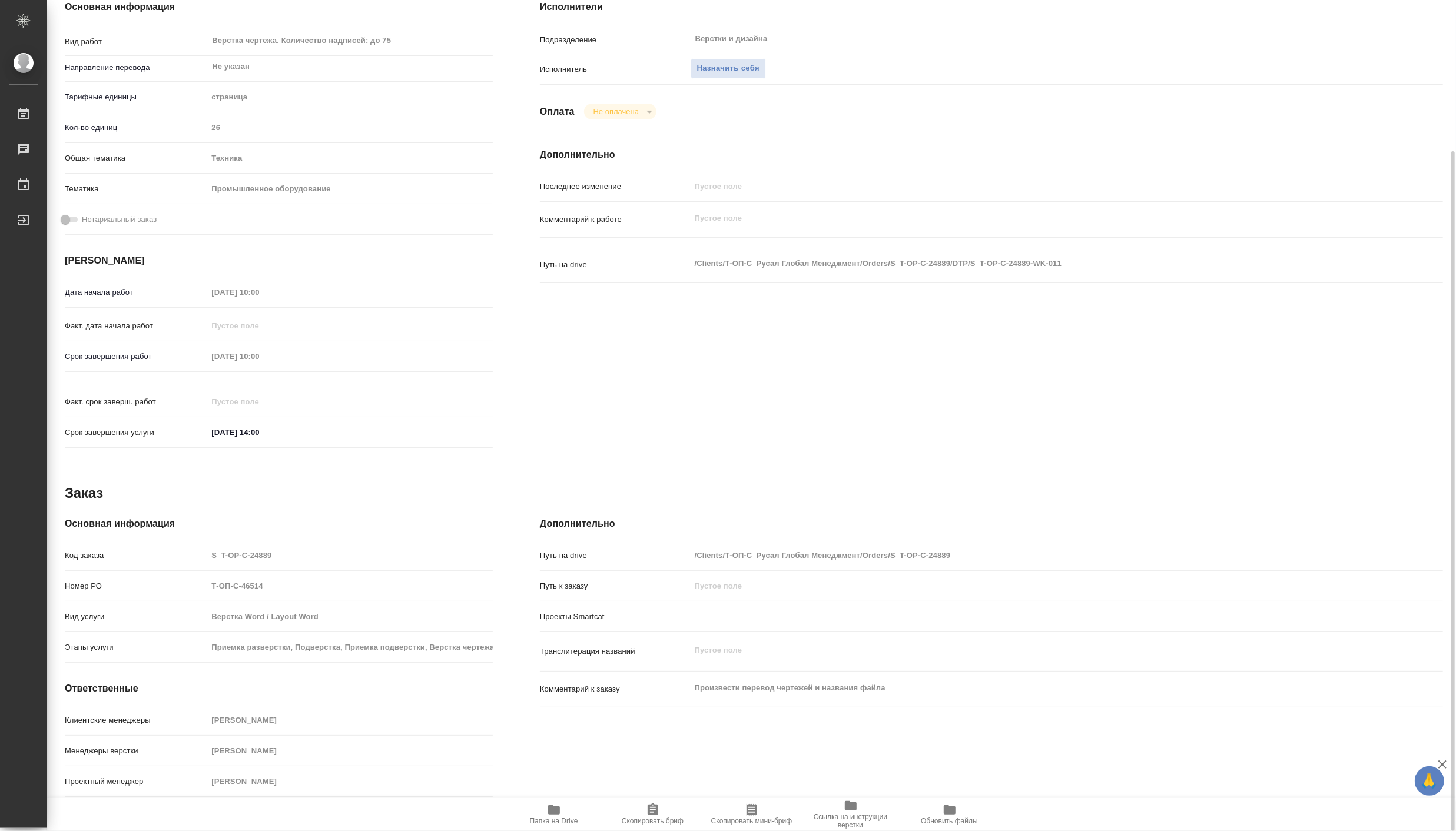
type textarea "x"
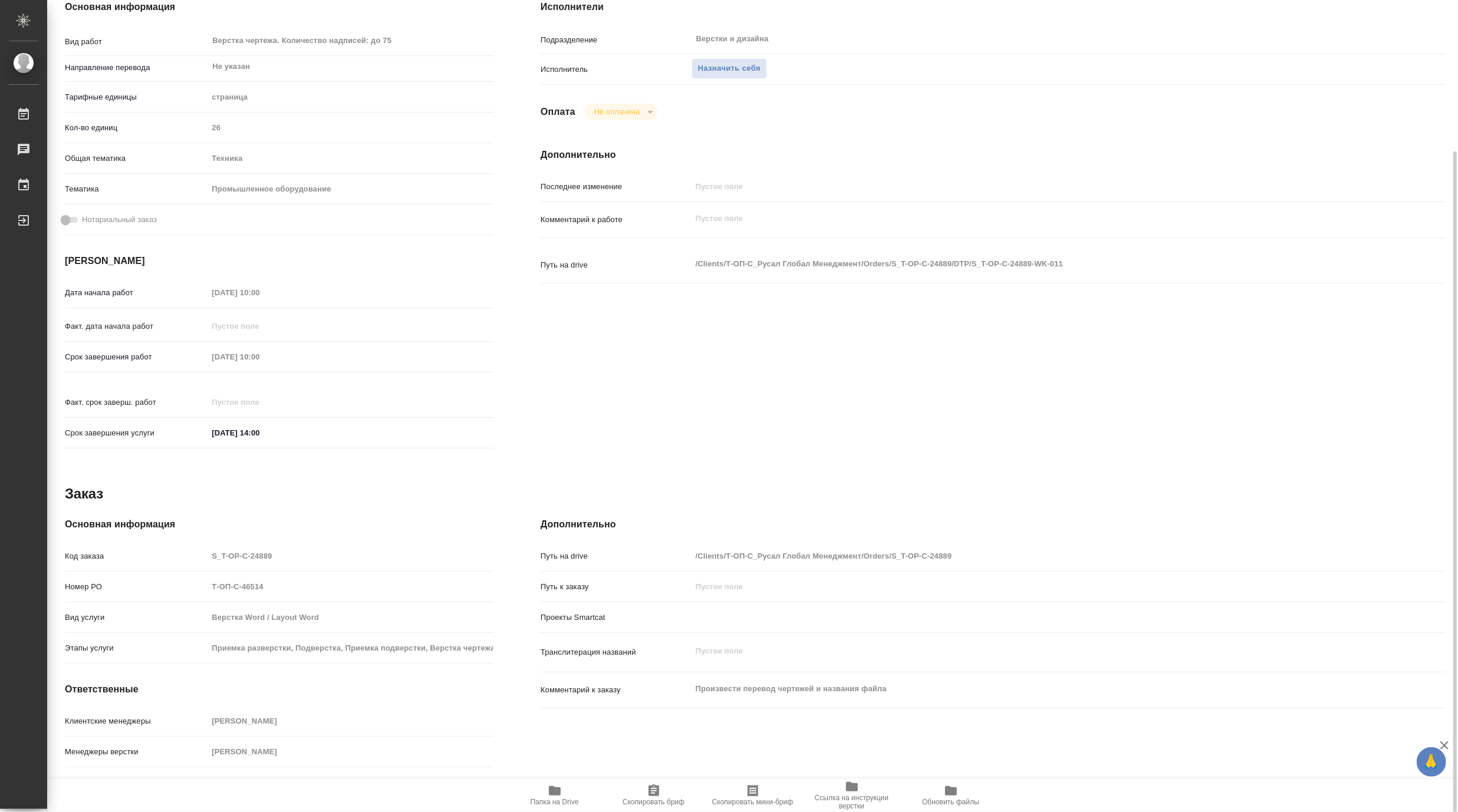
type textarea "x"
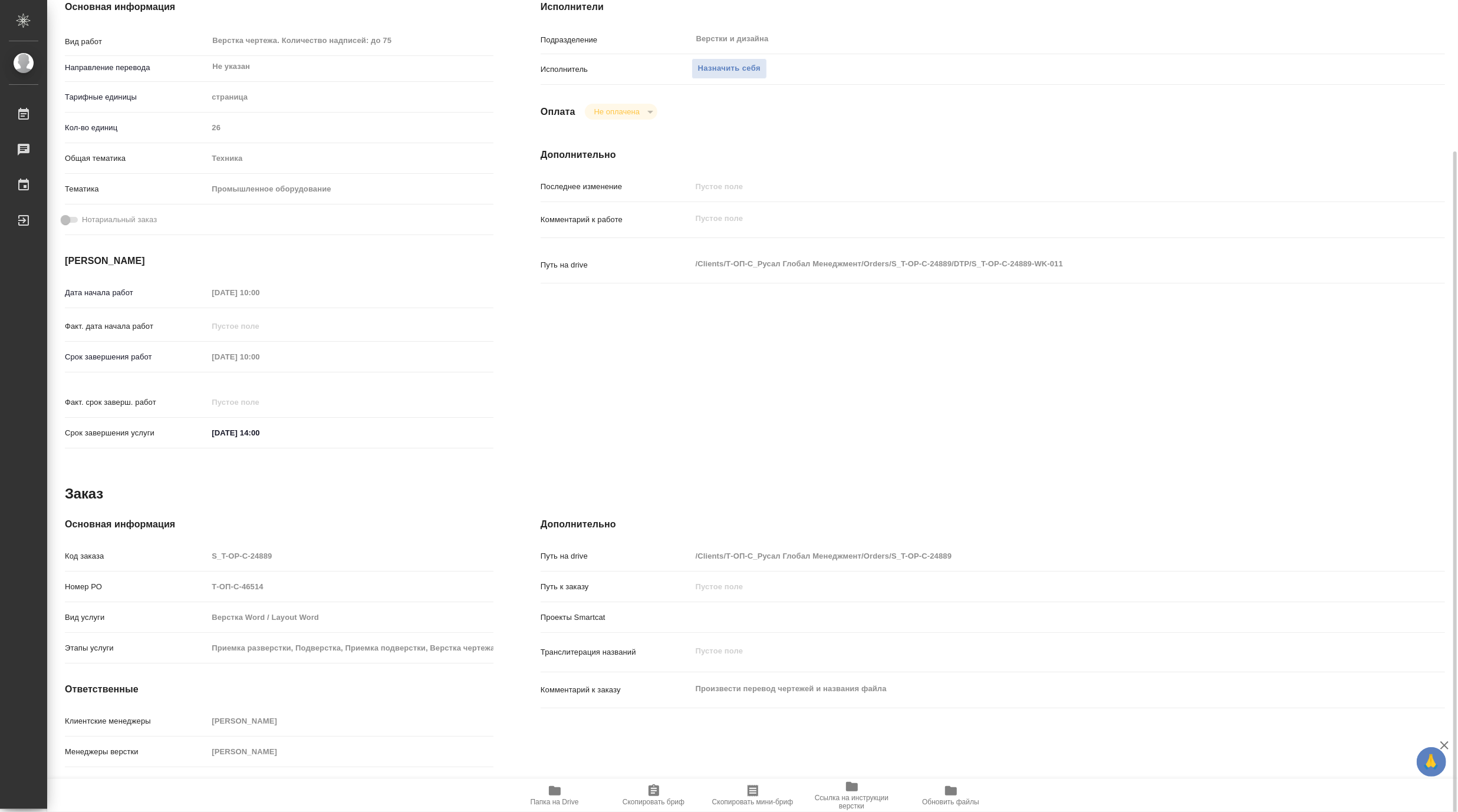
type textarea "x"
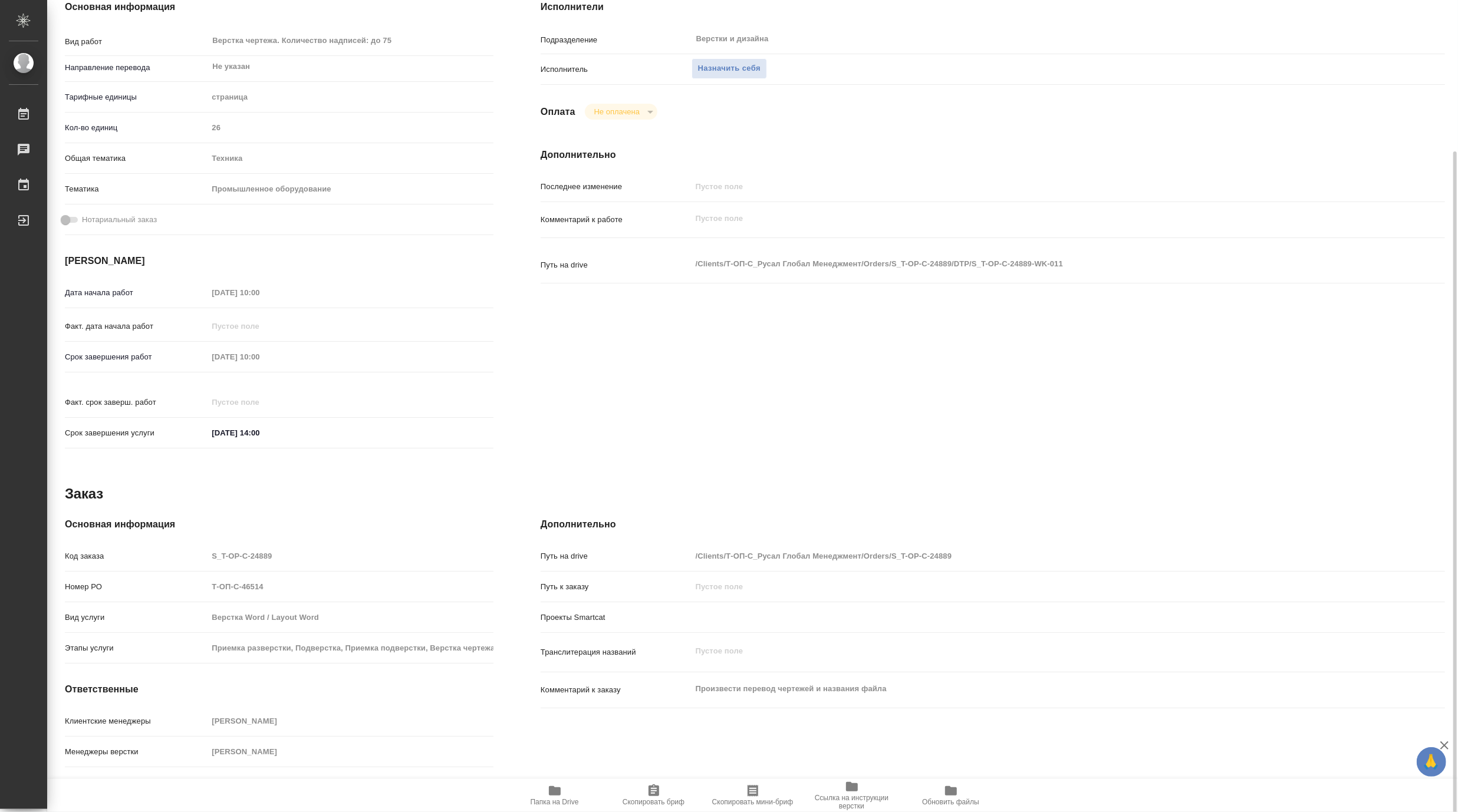
type textarea "x"
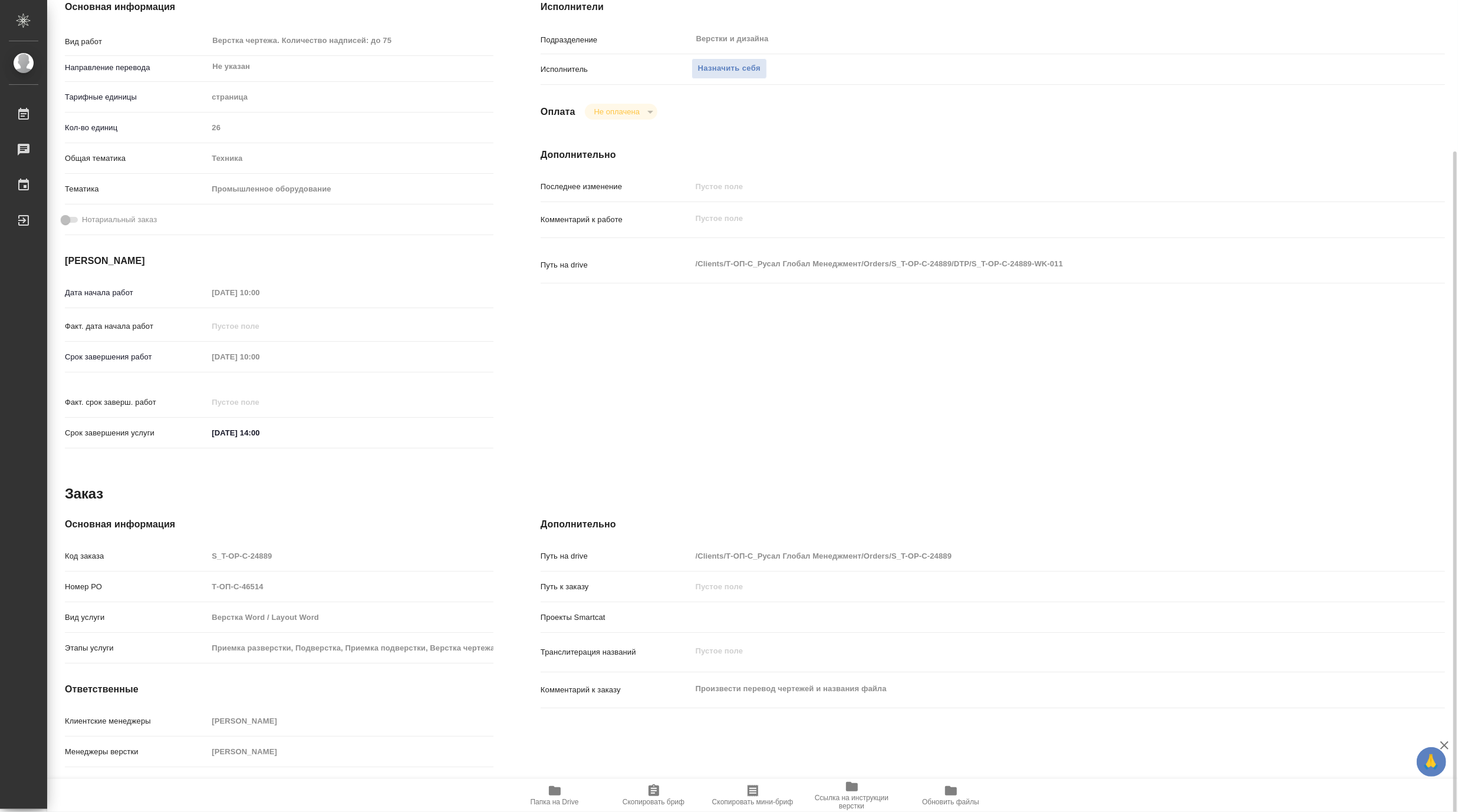
type textarea "x"
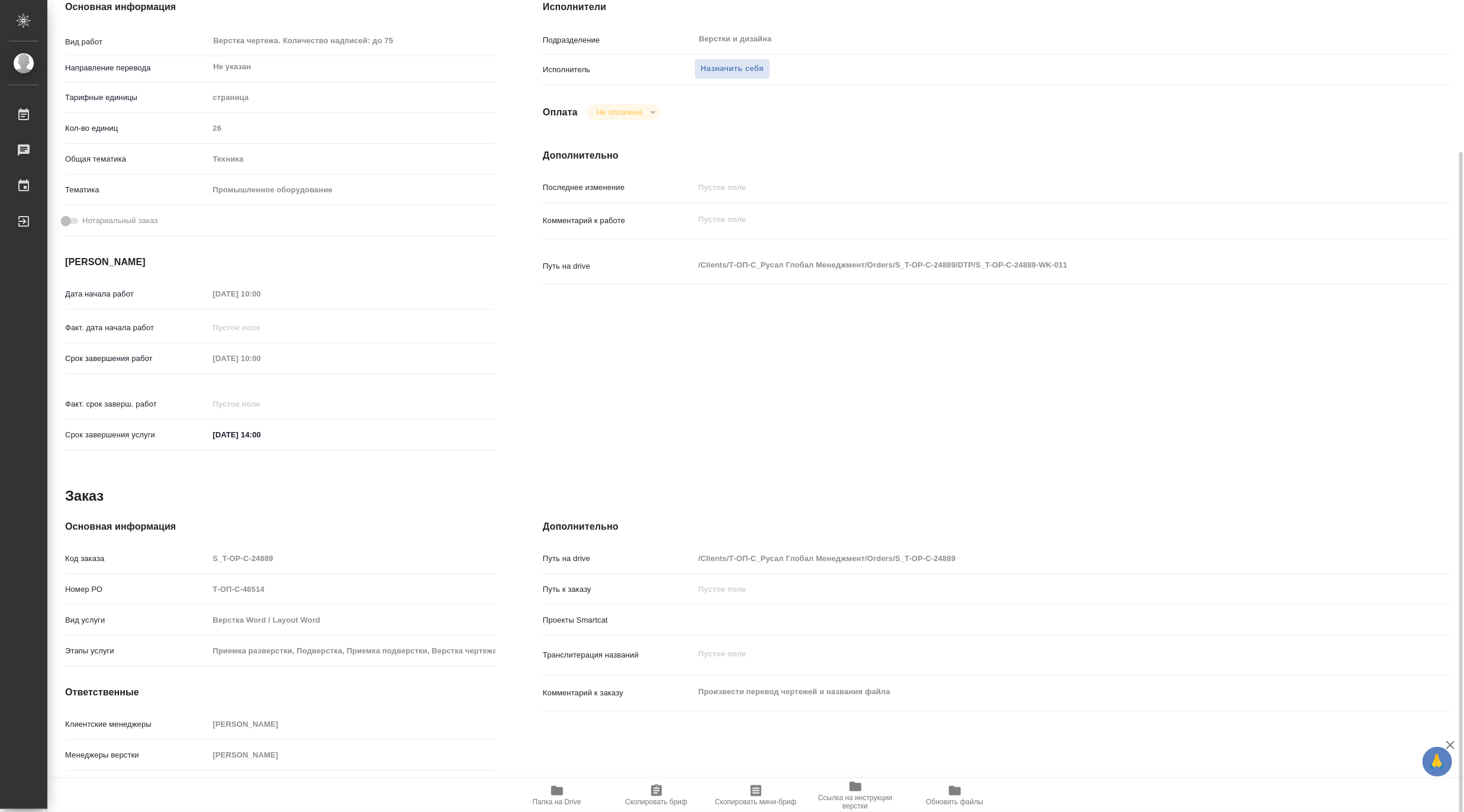
type textarea "x"
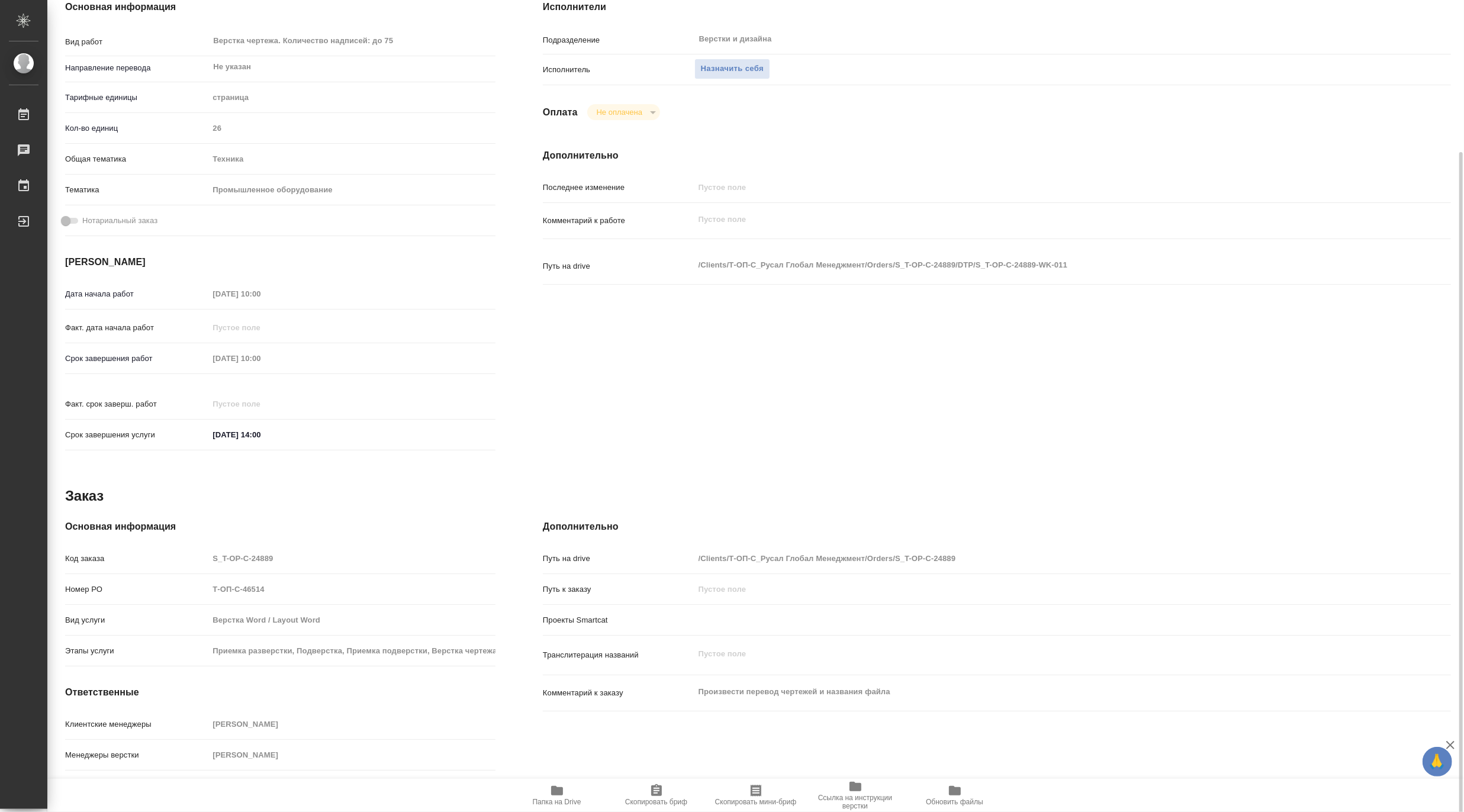
click at [550, 797] on span "Папка на Drive" at bounding box center [557, 802] width 48 height 8
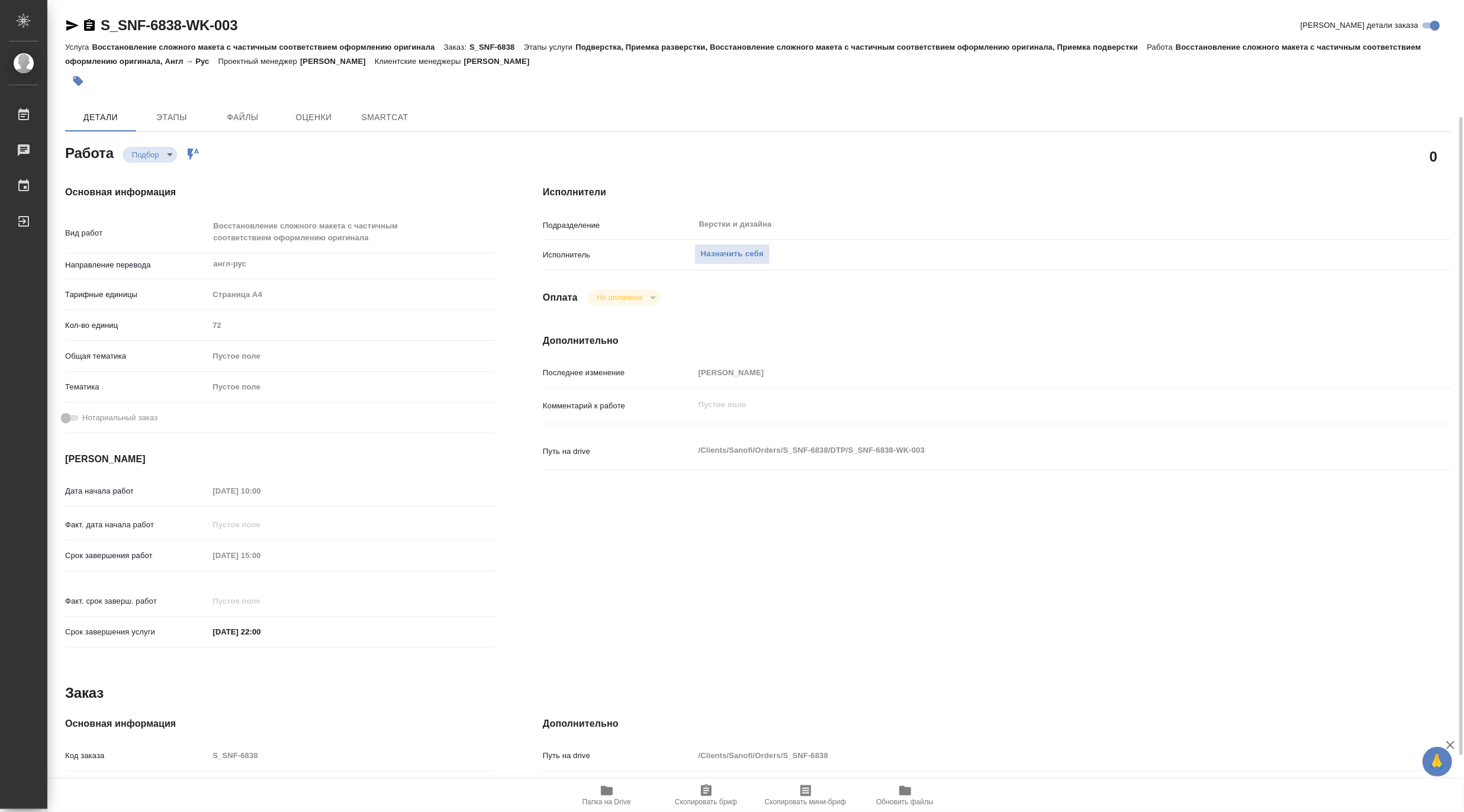
type textarea "x"
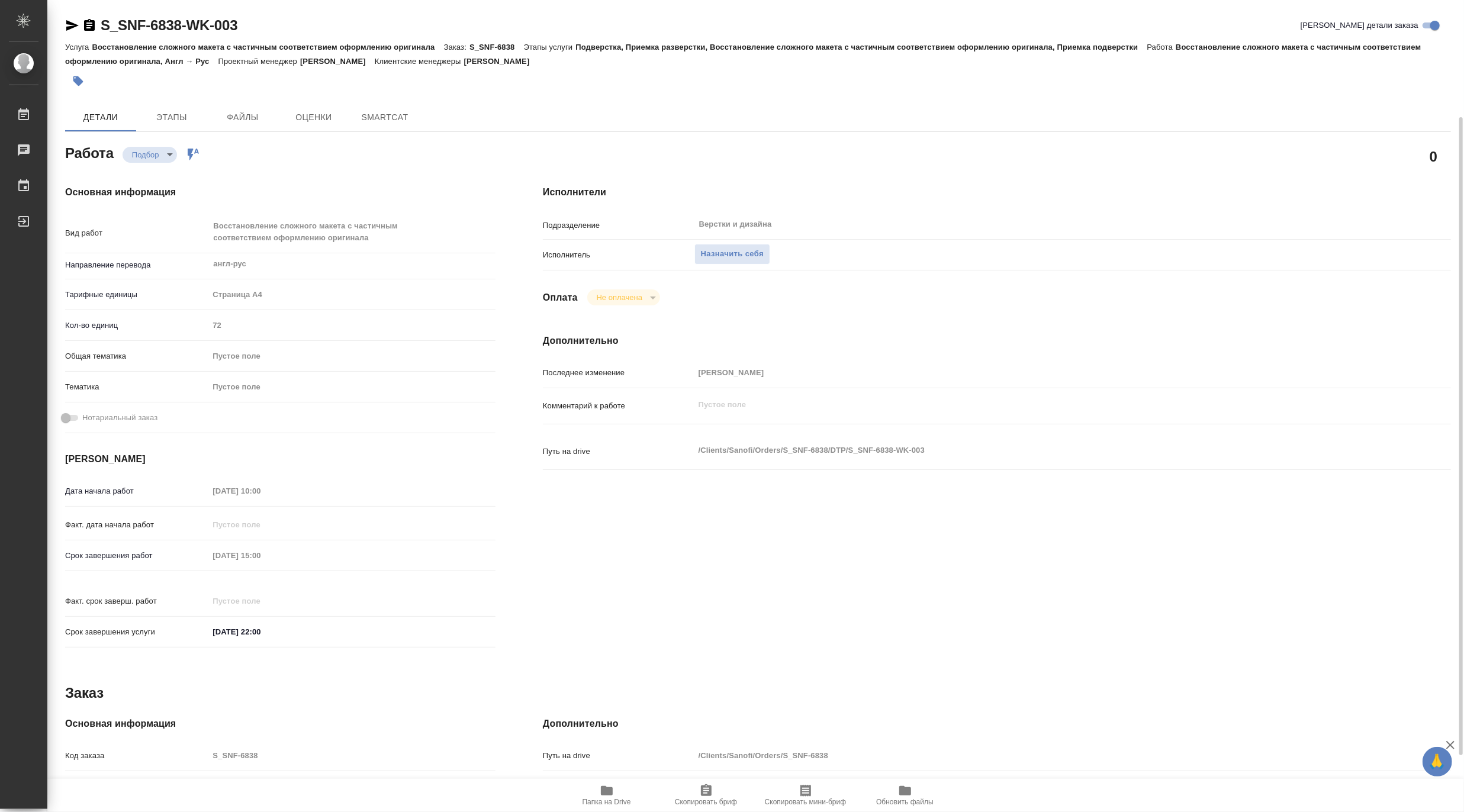
type textarea "x"
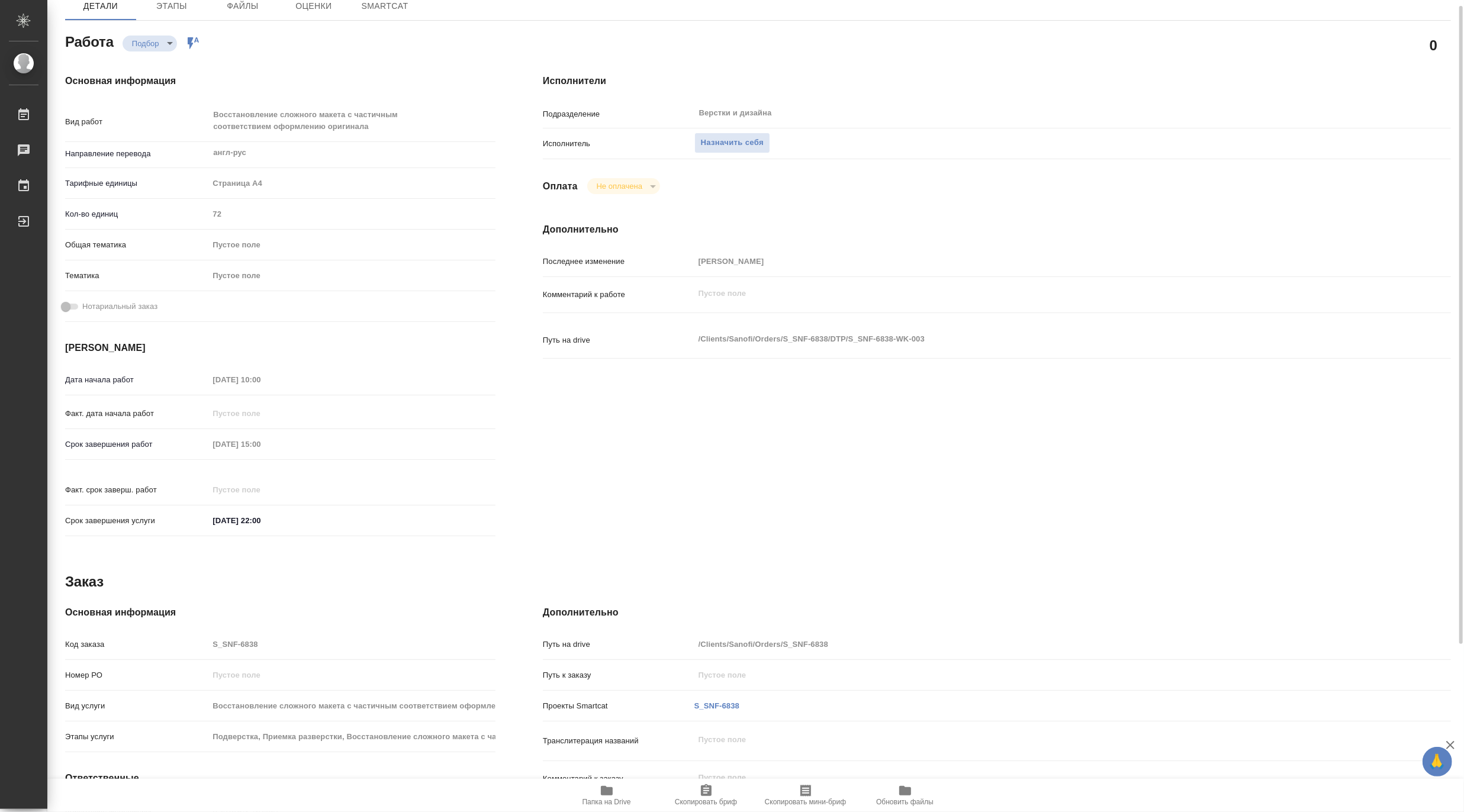
type textarea "x"
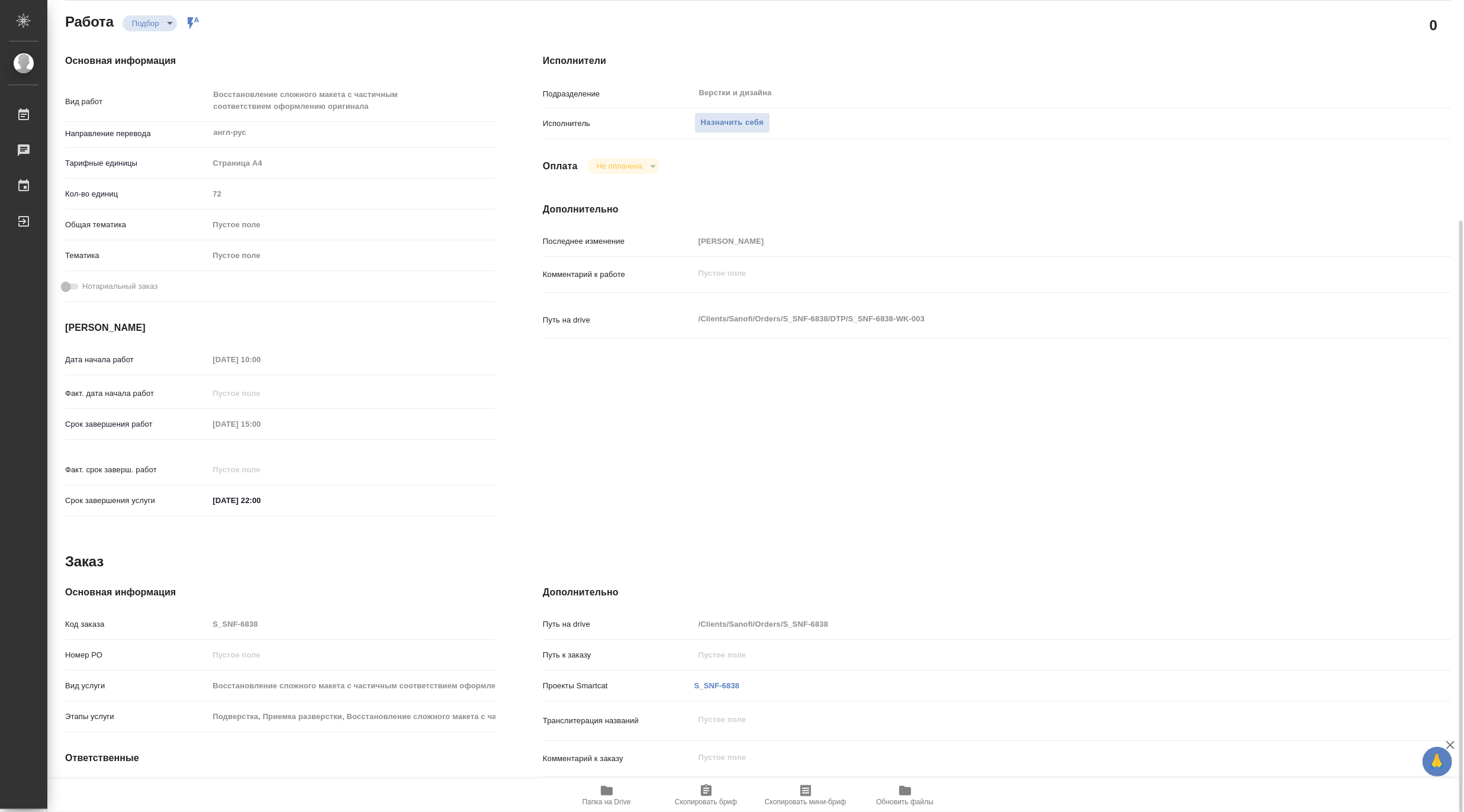
scroll to position [220, 0]
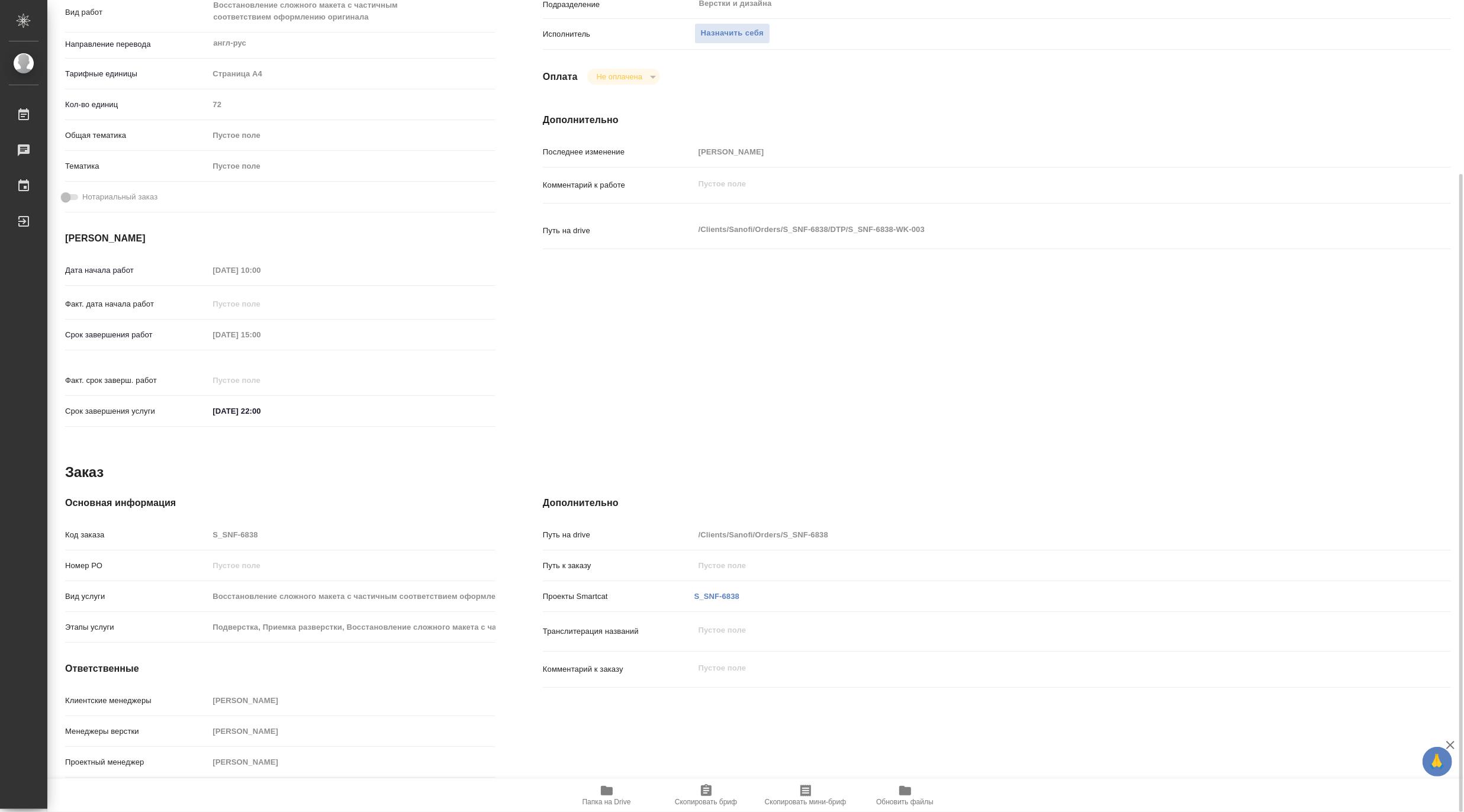
type textarea "x"
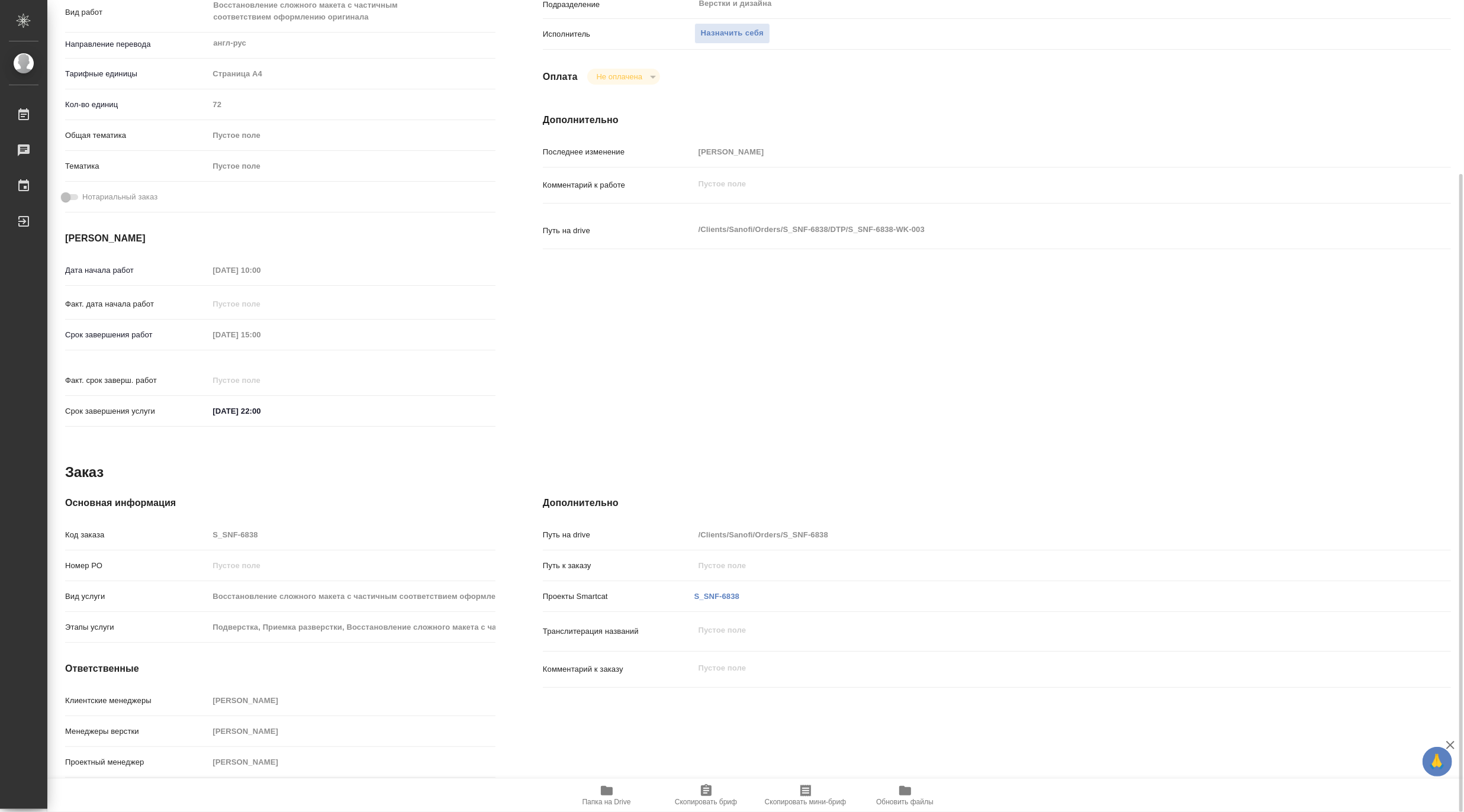
type textarea "x"
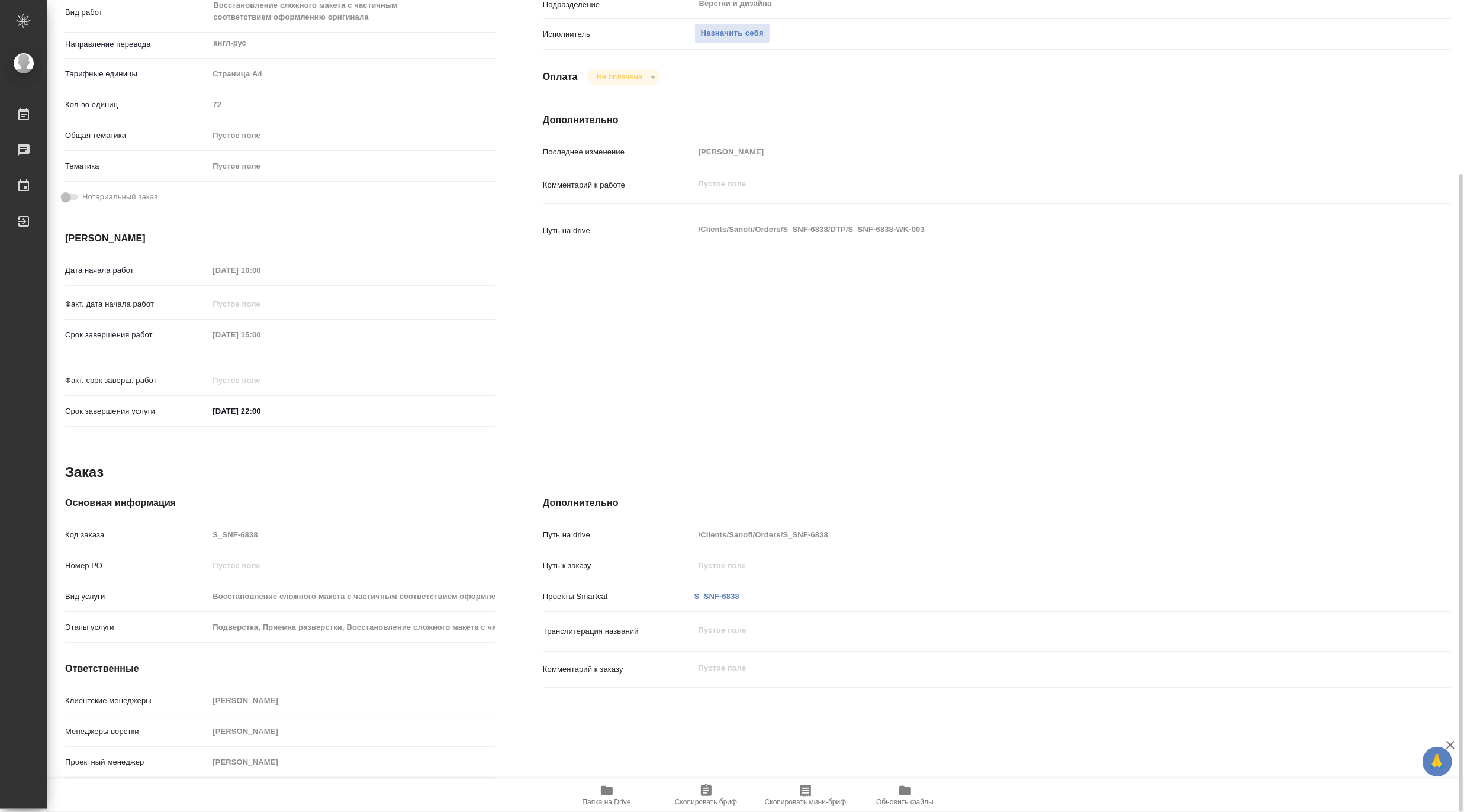
type textarea "x"
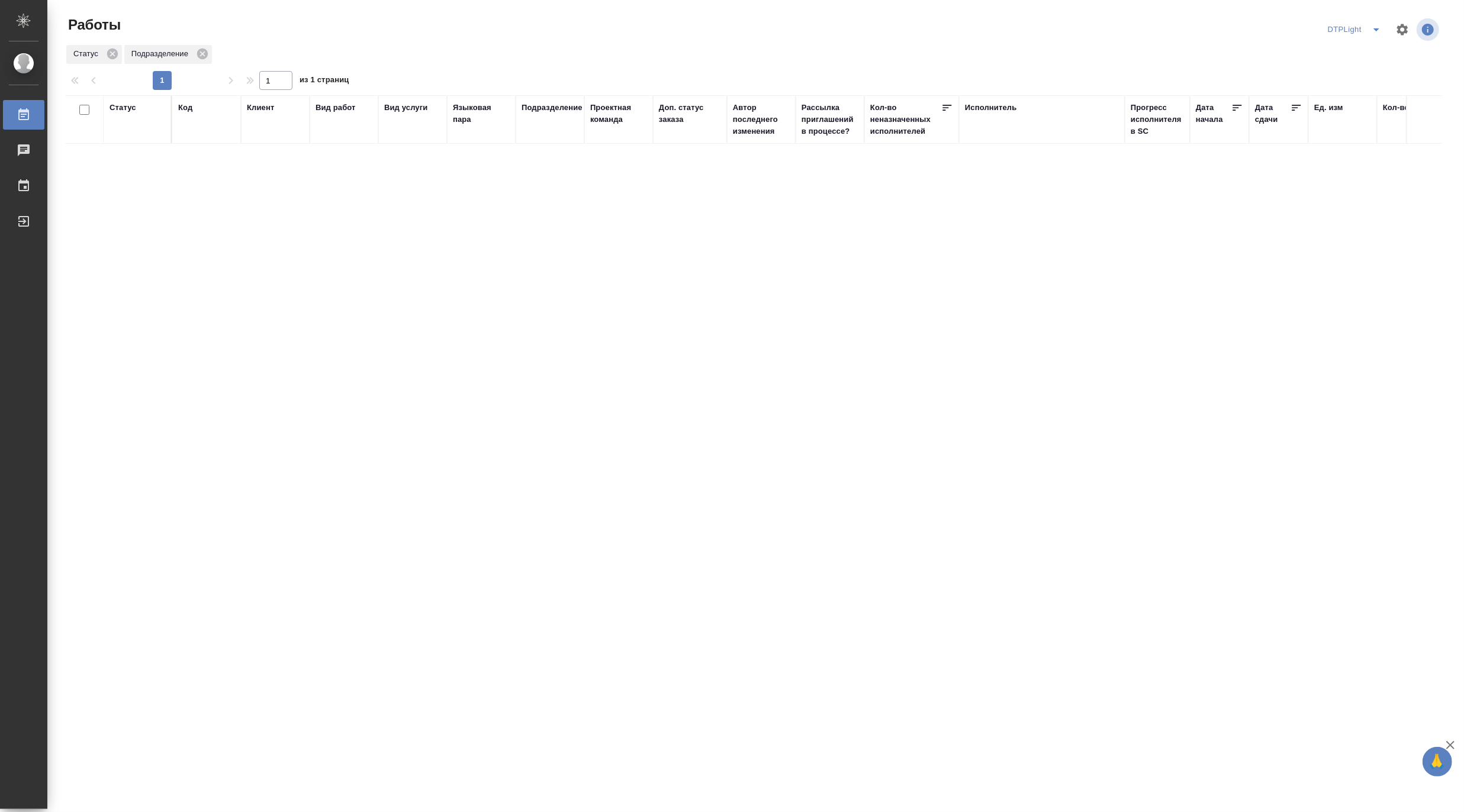
click at [1371, 26] on icon "split button" at bounding box center [1376, 30] width 15 height 15
click at [1369, 93] on li "[PERSON_NAME]" at bounding box center [1362, 91] width 113 height 19
